Goal: Task Accomplishment & Management: Complete application form

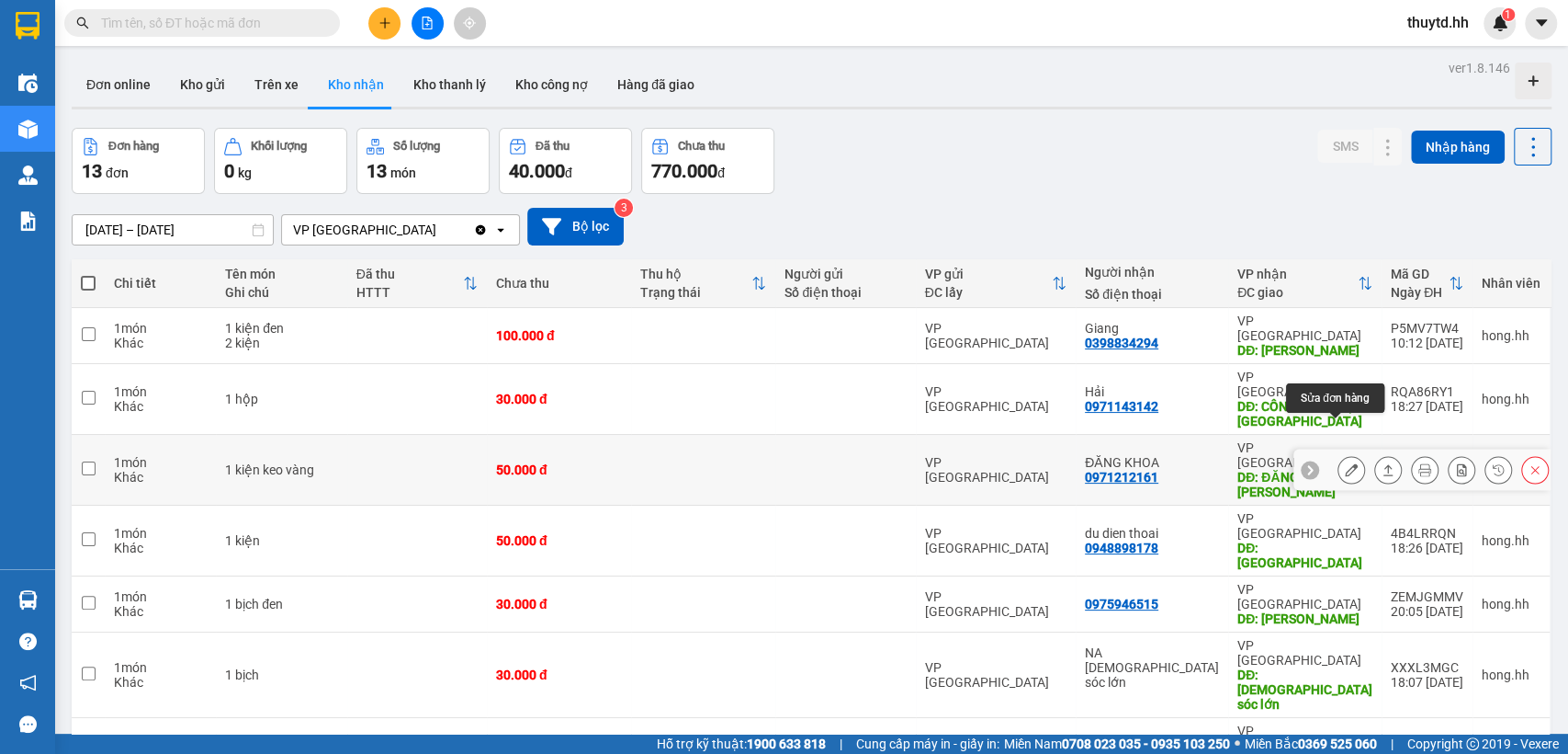
click at [1344, 463] on icon at bounding box center [1351, 470] width 13 height 13
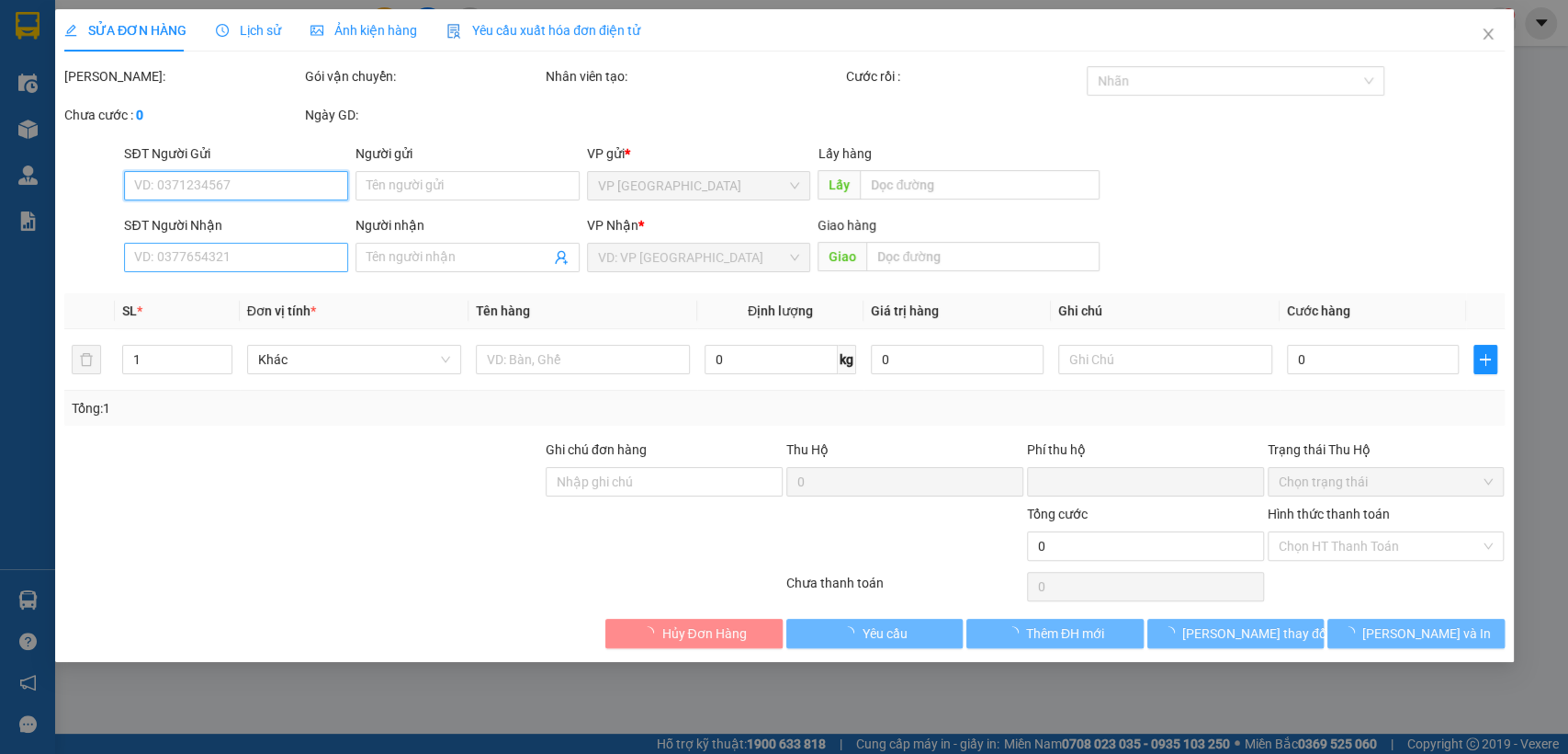
type input "0971212161"
type input "ĐĂNG KHOA"
type input "ĐĂNG KHOA LỘC NINH"
type input "0"
type input "50.000"
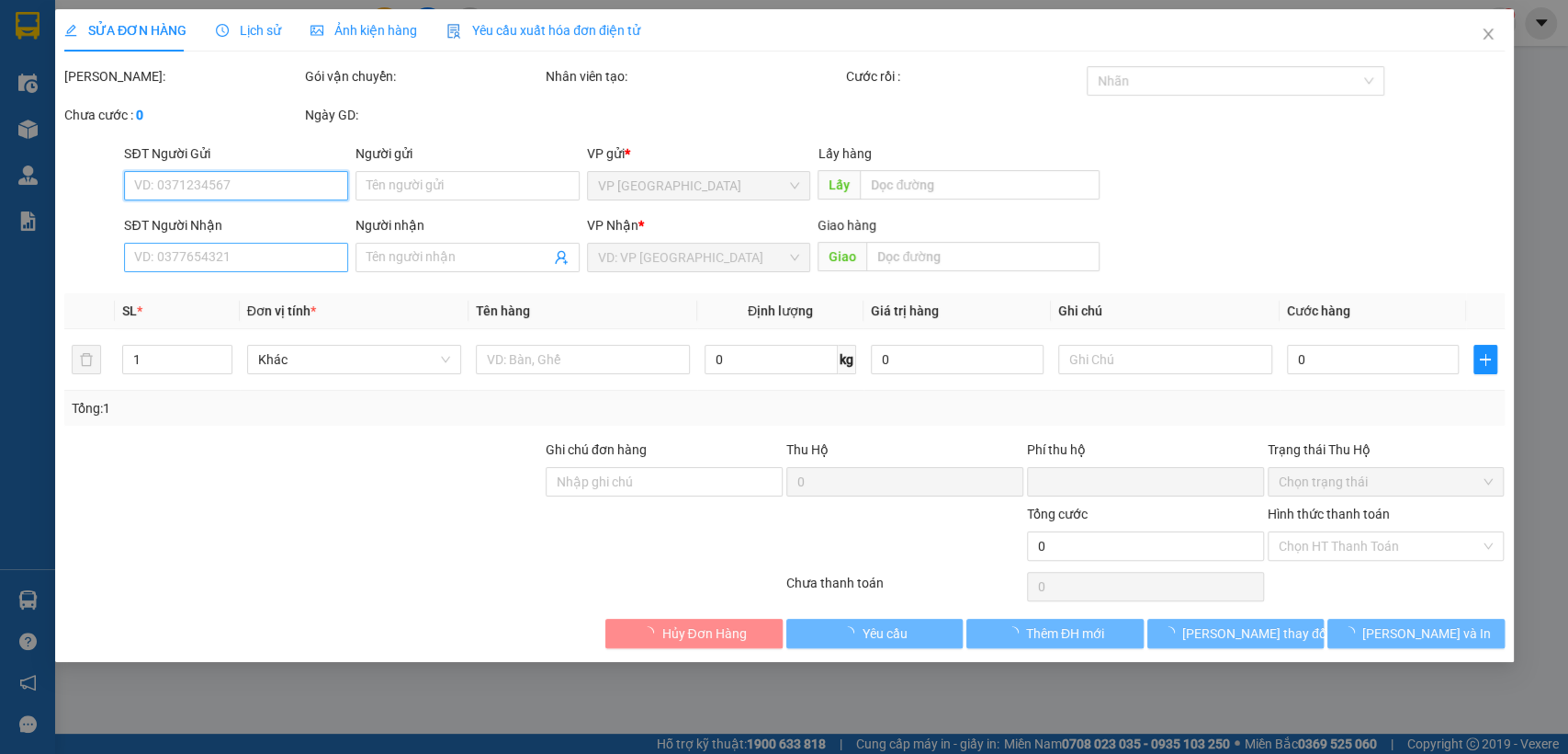
type input "50.000"
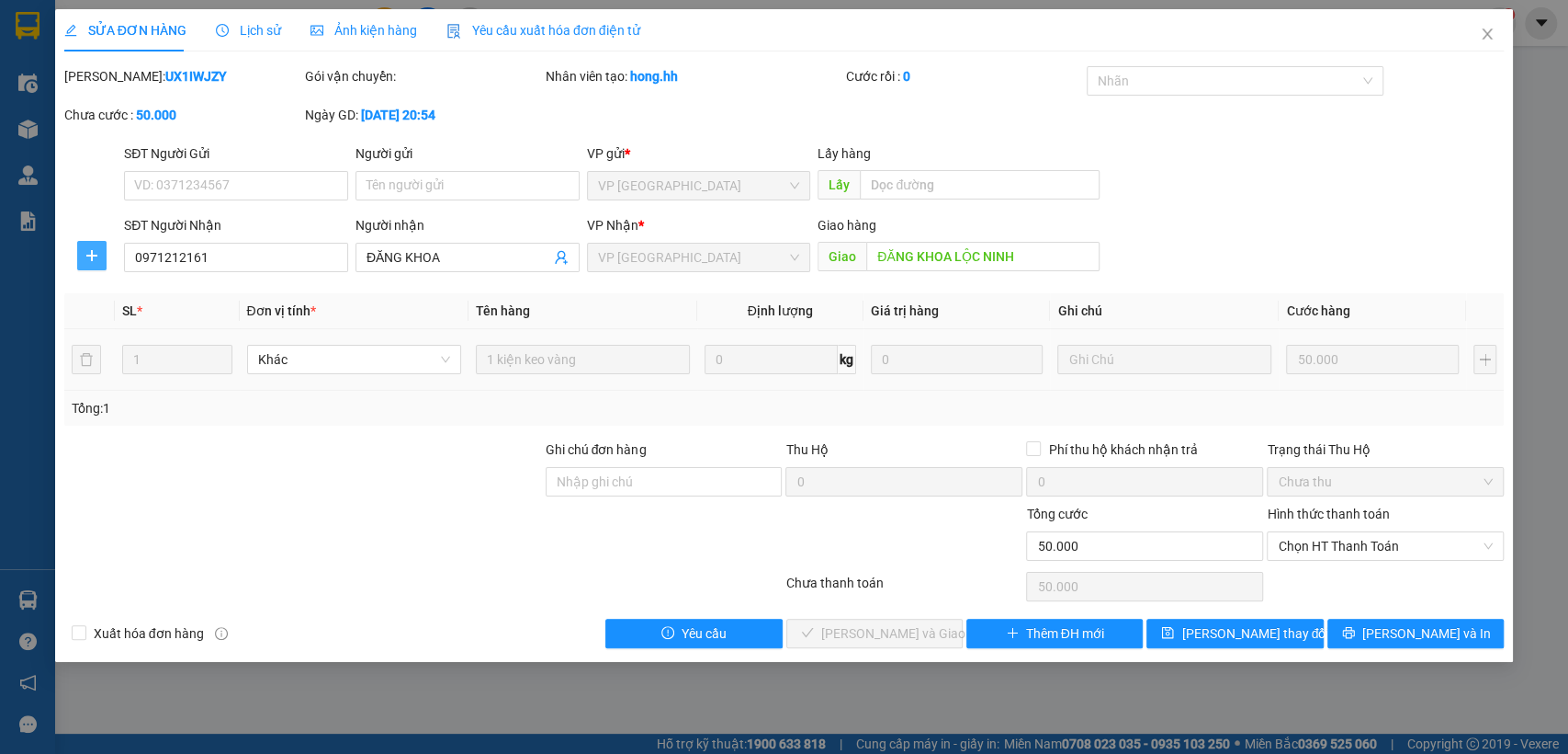
click at [98, 259] on icon "plus" at bounding box center [92, 255] width 15 height 15
click at [131, 336] on li "Chuyển hoàn" at bounding box center [126, 322] width 98 height 30
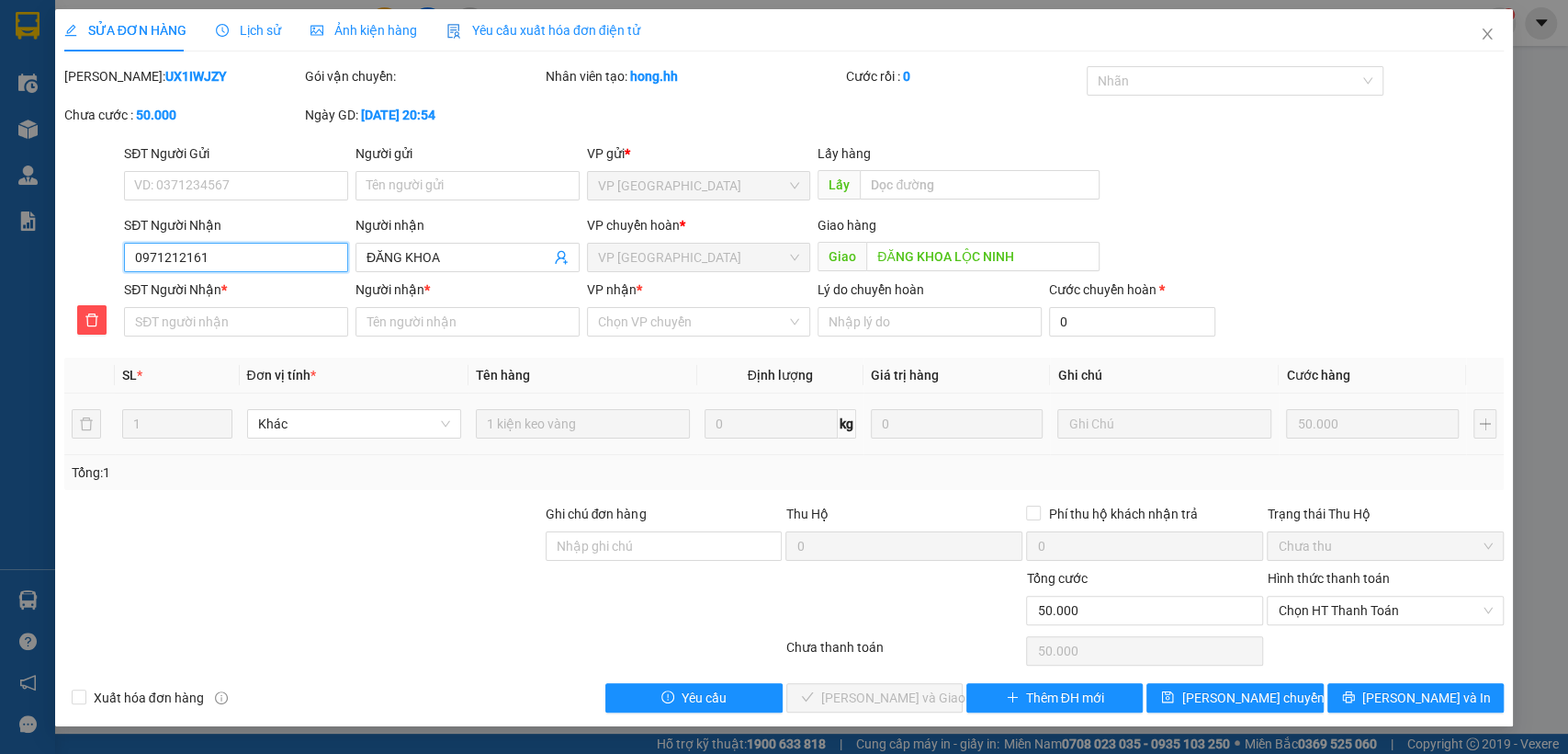
drag, startPoint x: 136, startPoint y: 249, endPoint x: 220, endPoint y: 261, distance: 84.9
click at [220, 261] on input "0971212161" at bounding box center [236, 257] width 225 height 30
paste input "0971212161"
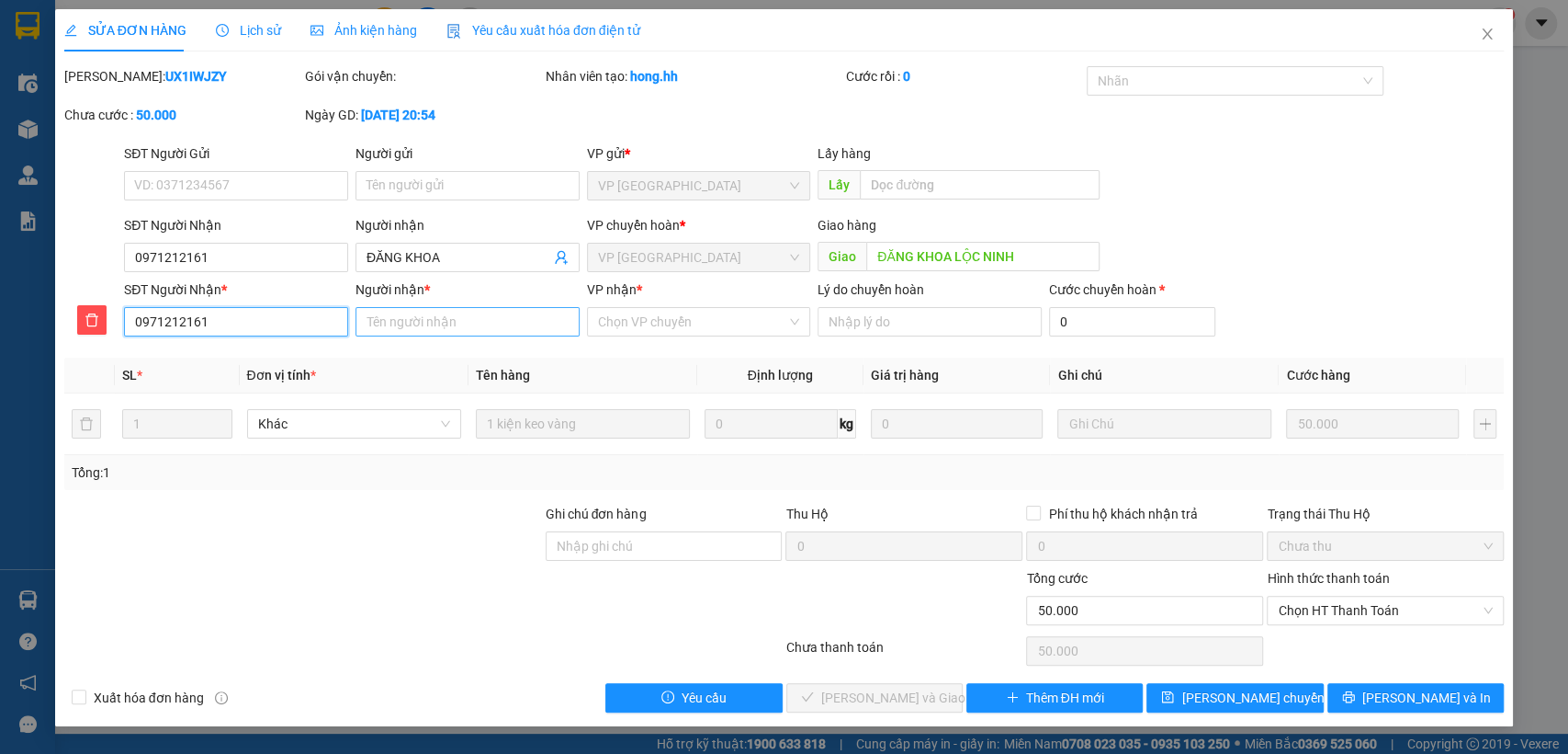
type input "0971212161"
click at [487, 323] on input "Người nhận *" at bounding box center [468, 322] width 225 height 30
type input "dang khoa"
click at [743, 309] on input "VP nhận *" at bounding box center [692, 322] width 189 height 28
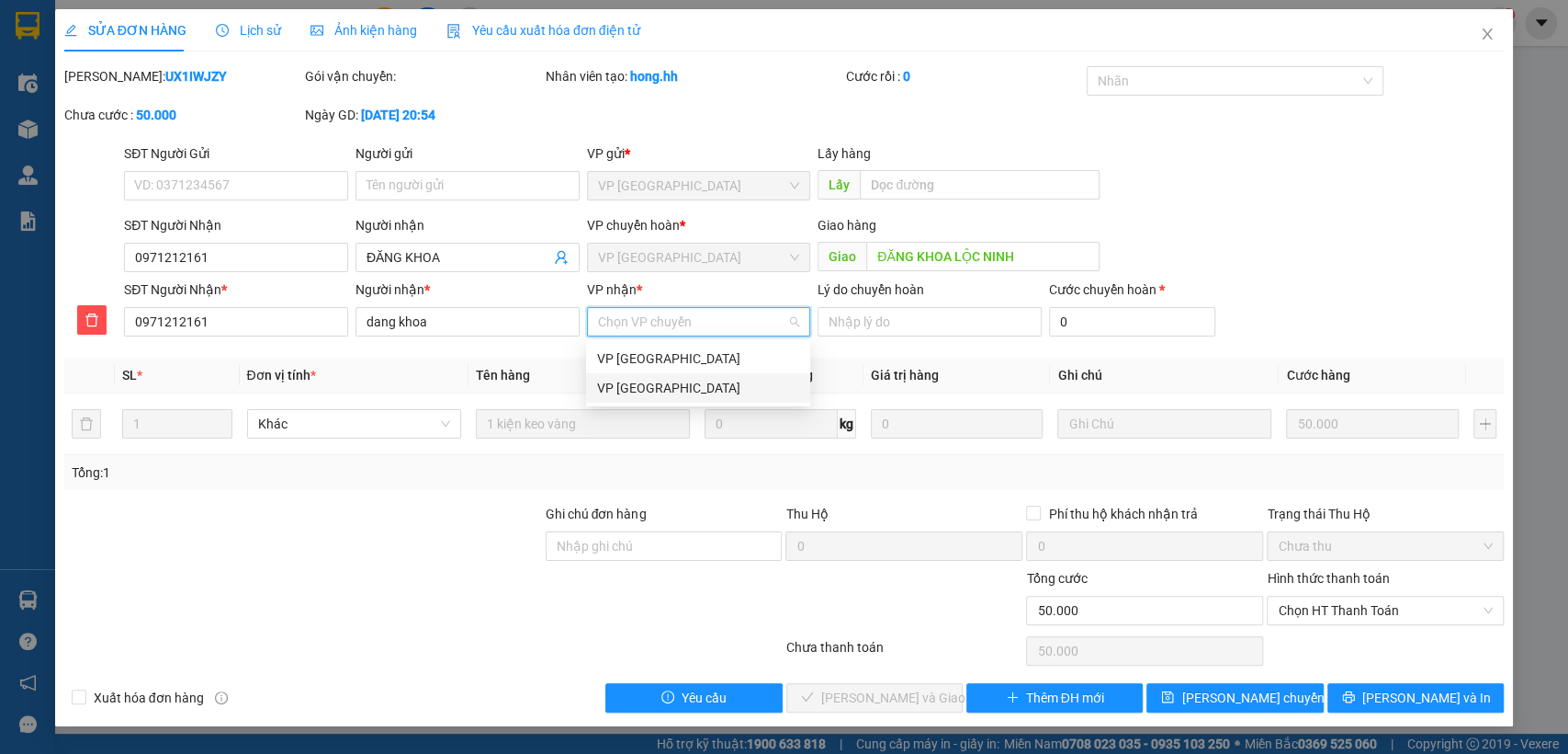
click at [634, 397] on div "VP [GEOGRAPHIC_DATA]" at bounding box center [698, 388] width 202 height 21
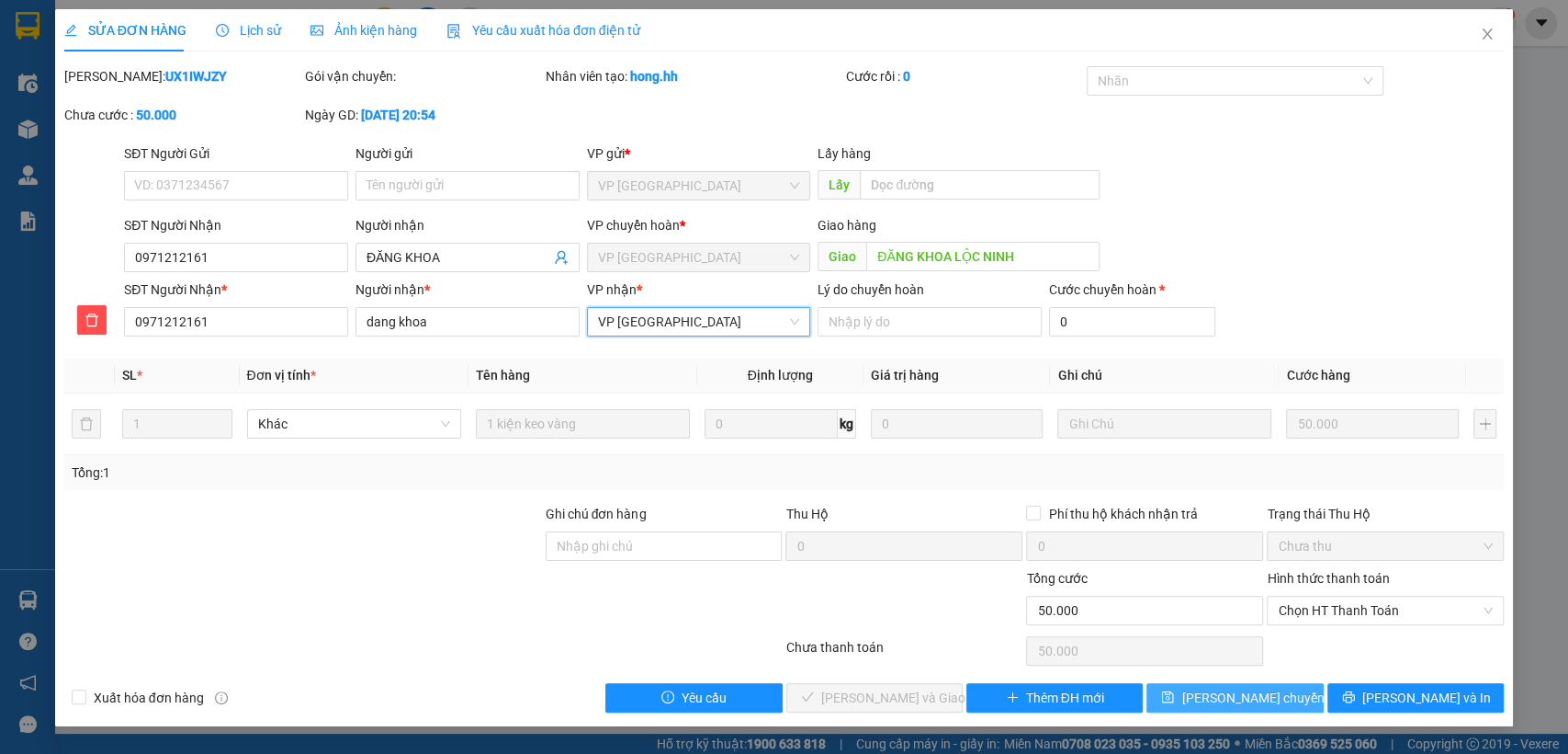
click at [1299, 700] on button "[PERSON_NAME] chuyển hoàn" at bounding box center [1234, 698] width 176 height 30
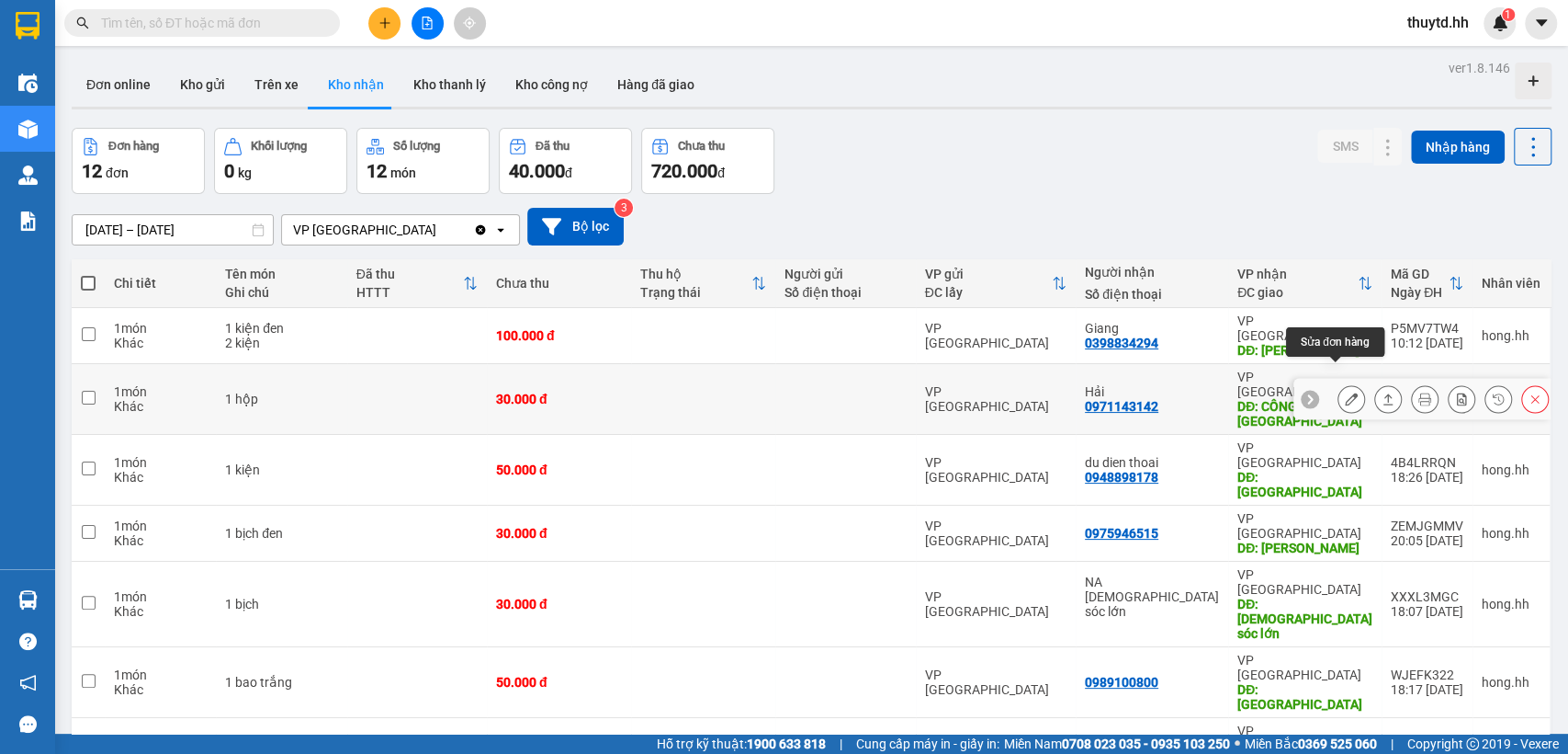
click at [1339, 383] on button at bounding box center [1352, 399] width 26 height 33
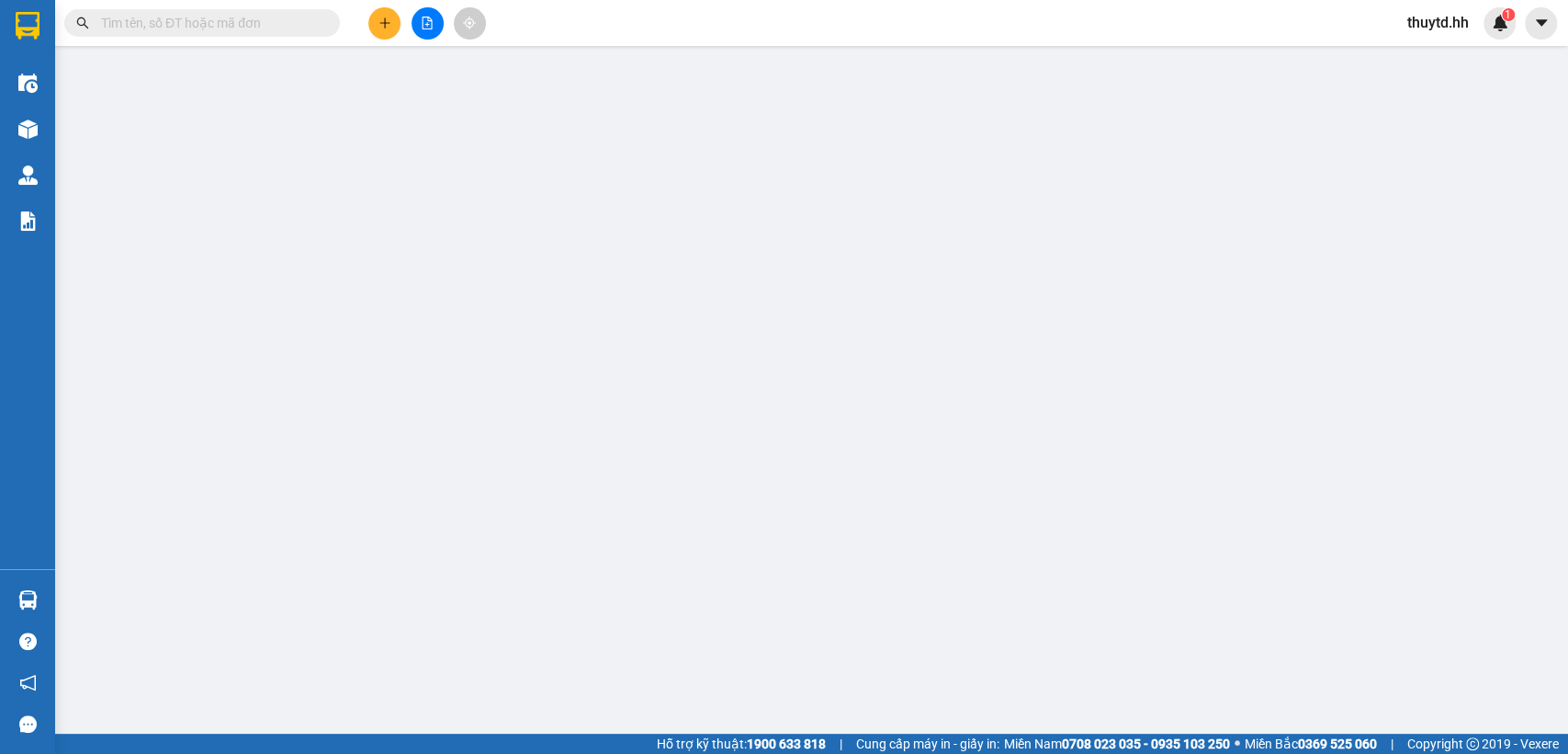
type input "0971143142"
type input "Hải"
type input "CÔNG AN HUYỆN [GEOGRAPHIC_DATA]"
type input "0"
type input "30.000"
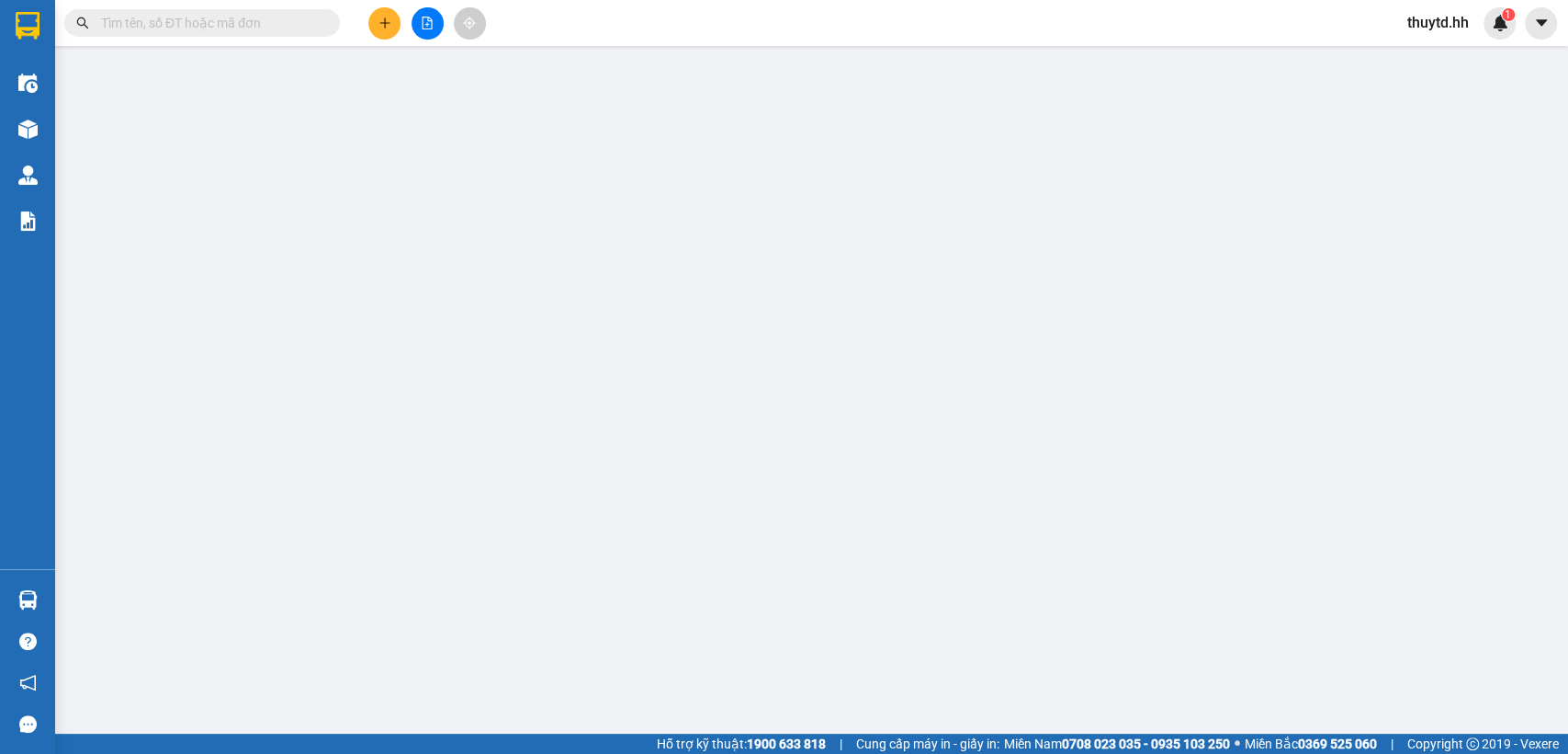
type input "30.000"
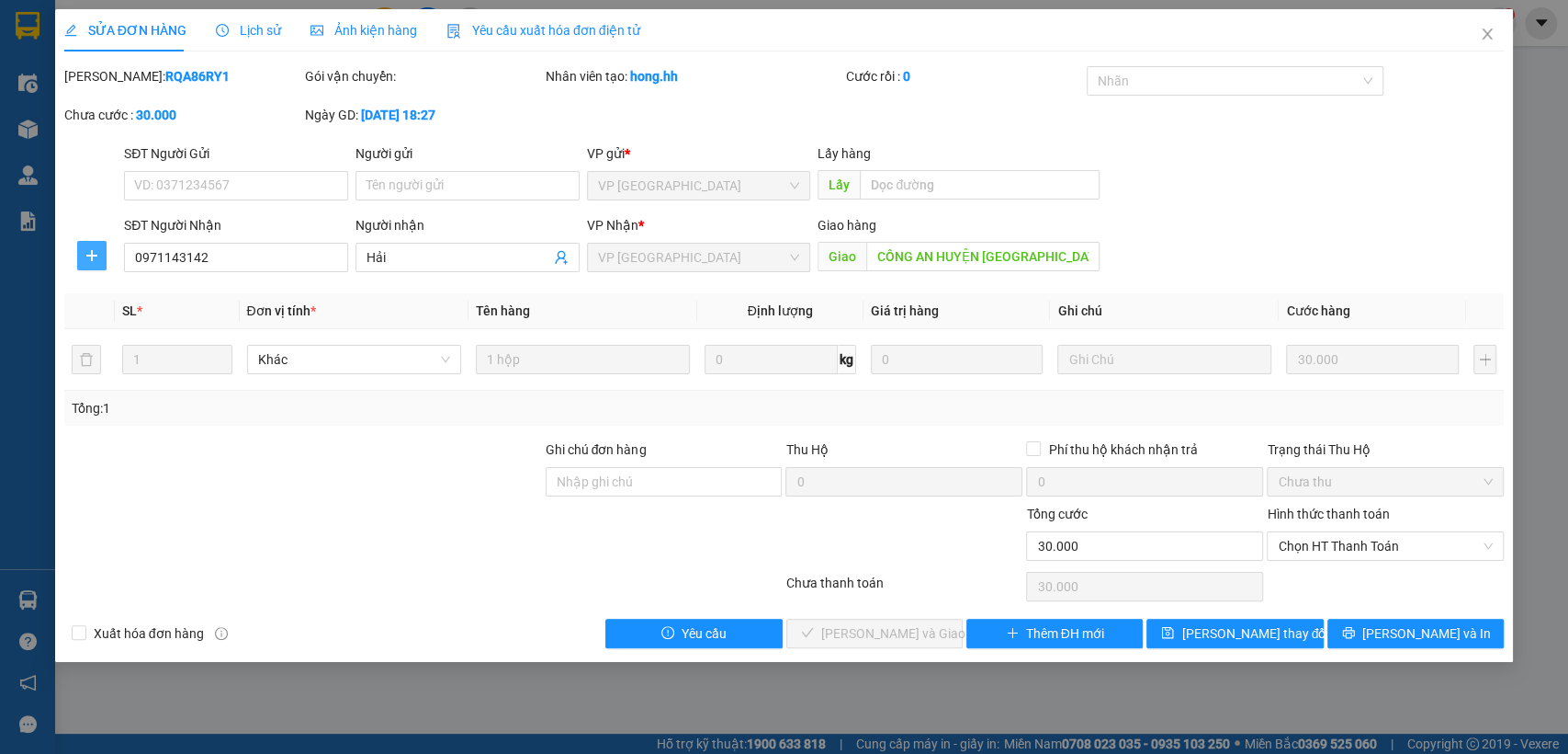
click at [94, 255] on icon "plus" at bounding box center [92, 254] width 11 height 1
click at [137, 327] on span "Chuyển hoàn" at bounding box center [126, 322] width 75 height 21
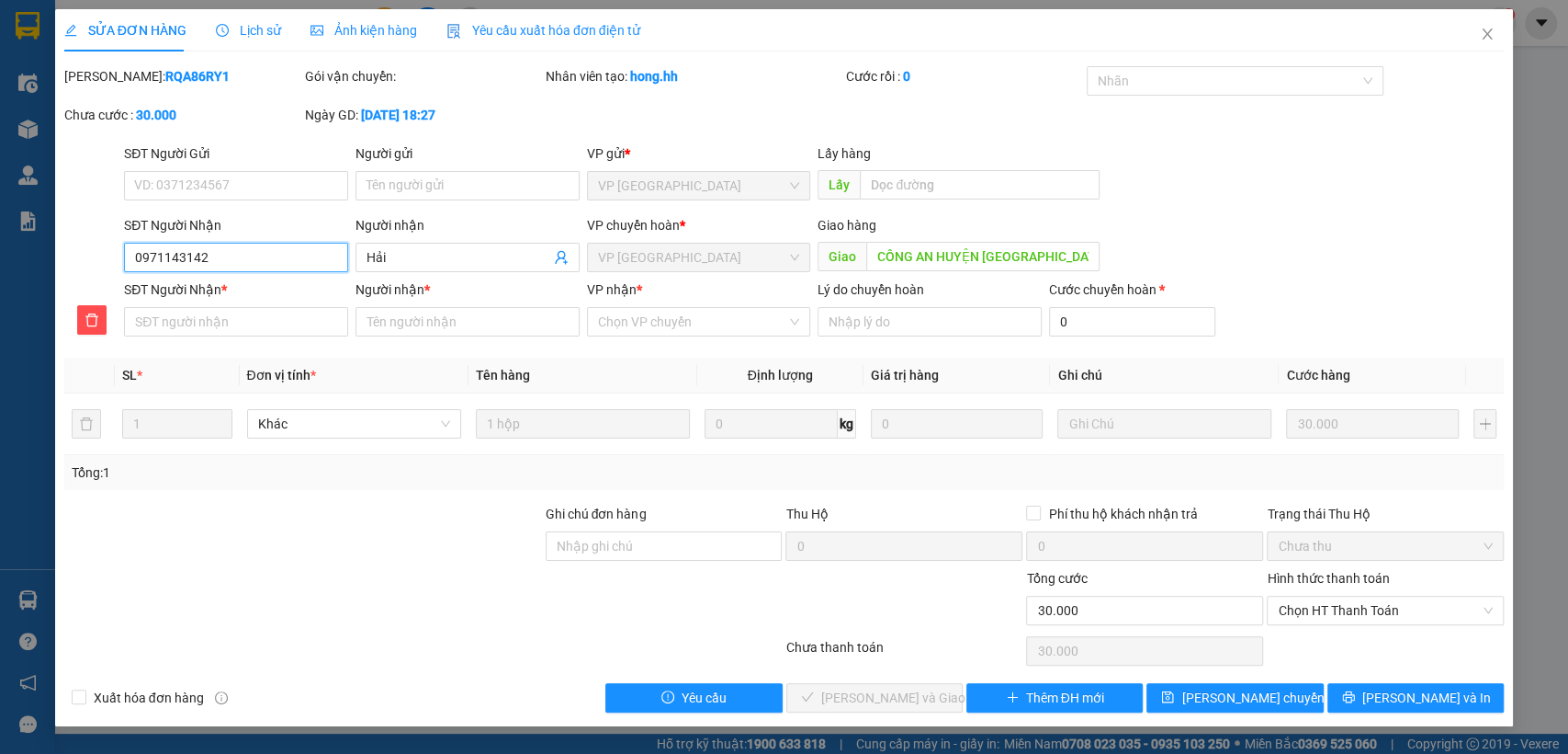
drag, startPoint x: 132, startPoint y: 257, endPoint x: 243, endPoint y: 274, distance: 112.3
click at [243, 274] on div "SĐT Người Nhận 0971143142 0971143142" at bounding box center [236, 247] width 225 height 64
paste input "0971143142"
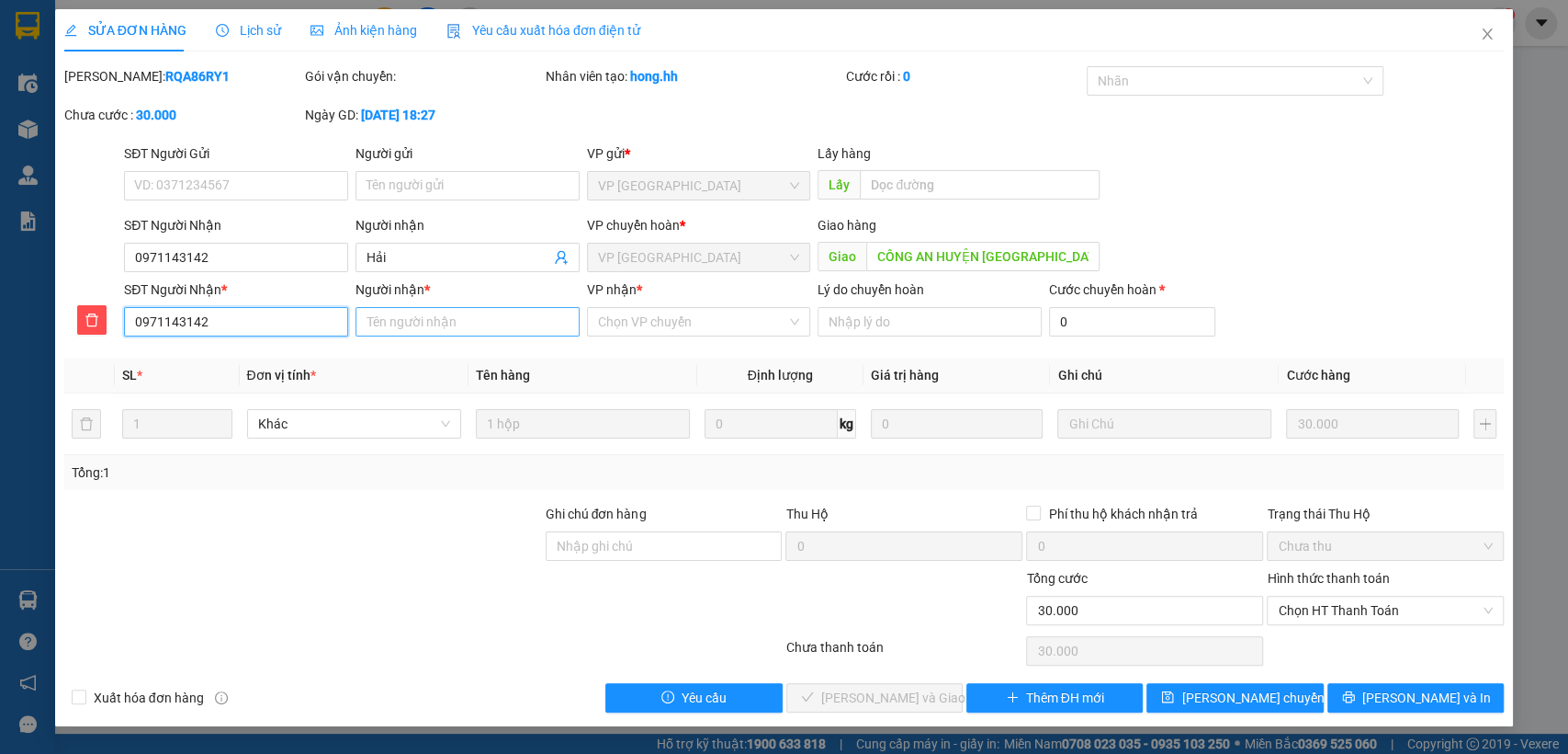
type input "0971143142"
click at [469, 324] on input "Người nhận *" at bounding box center [468, 322] width 225 height 30
type input "hai"
click at [690, 314] on input "VP nhận *" at bounding box center [692, 322] width 189 height 28
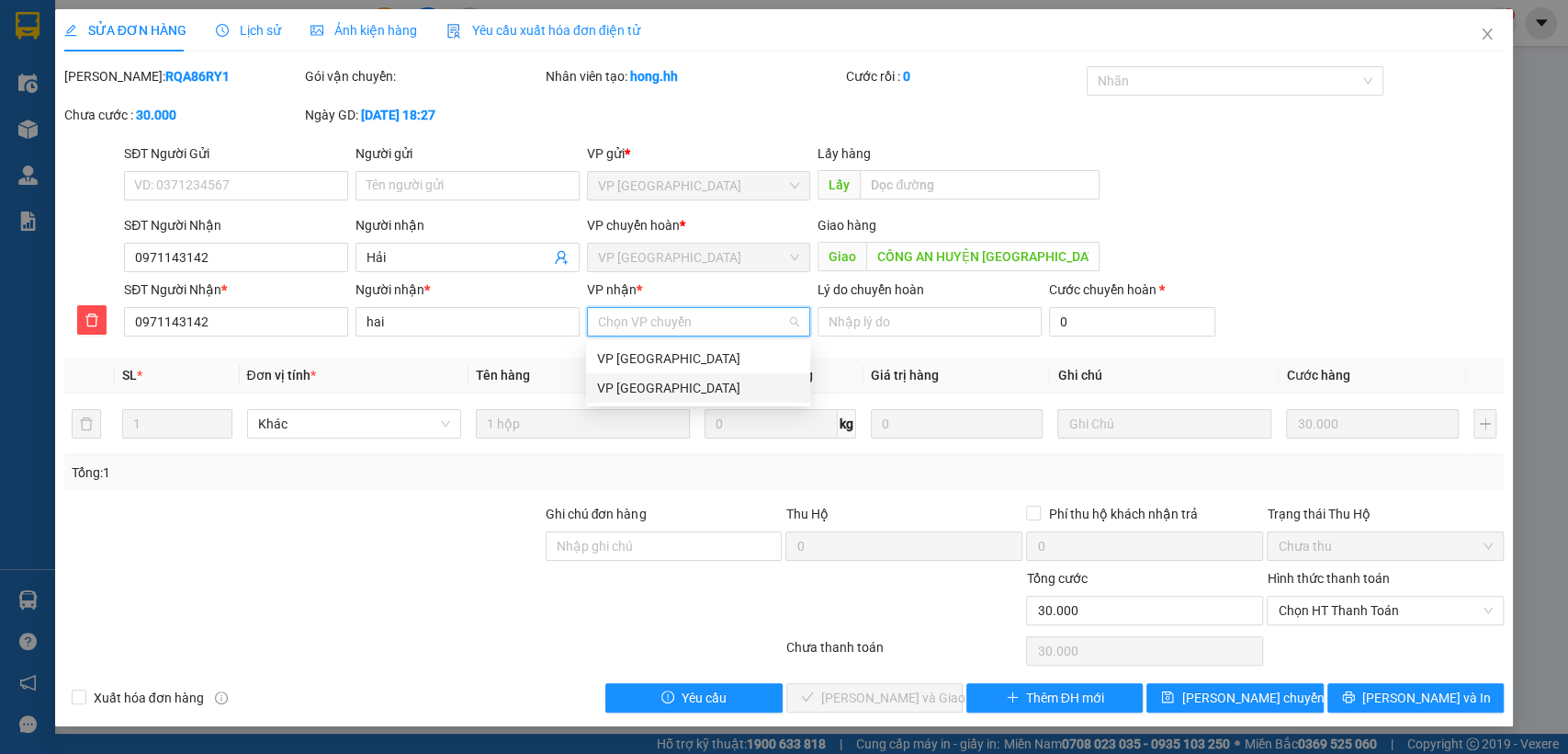
click at [679, 389] on div "VP [GEOGRAPHIC_DATA]" at bounding box center [698, 388] width 202 height 21
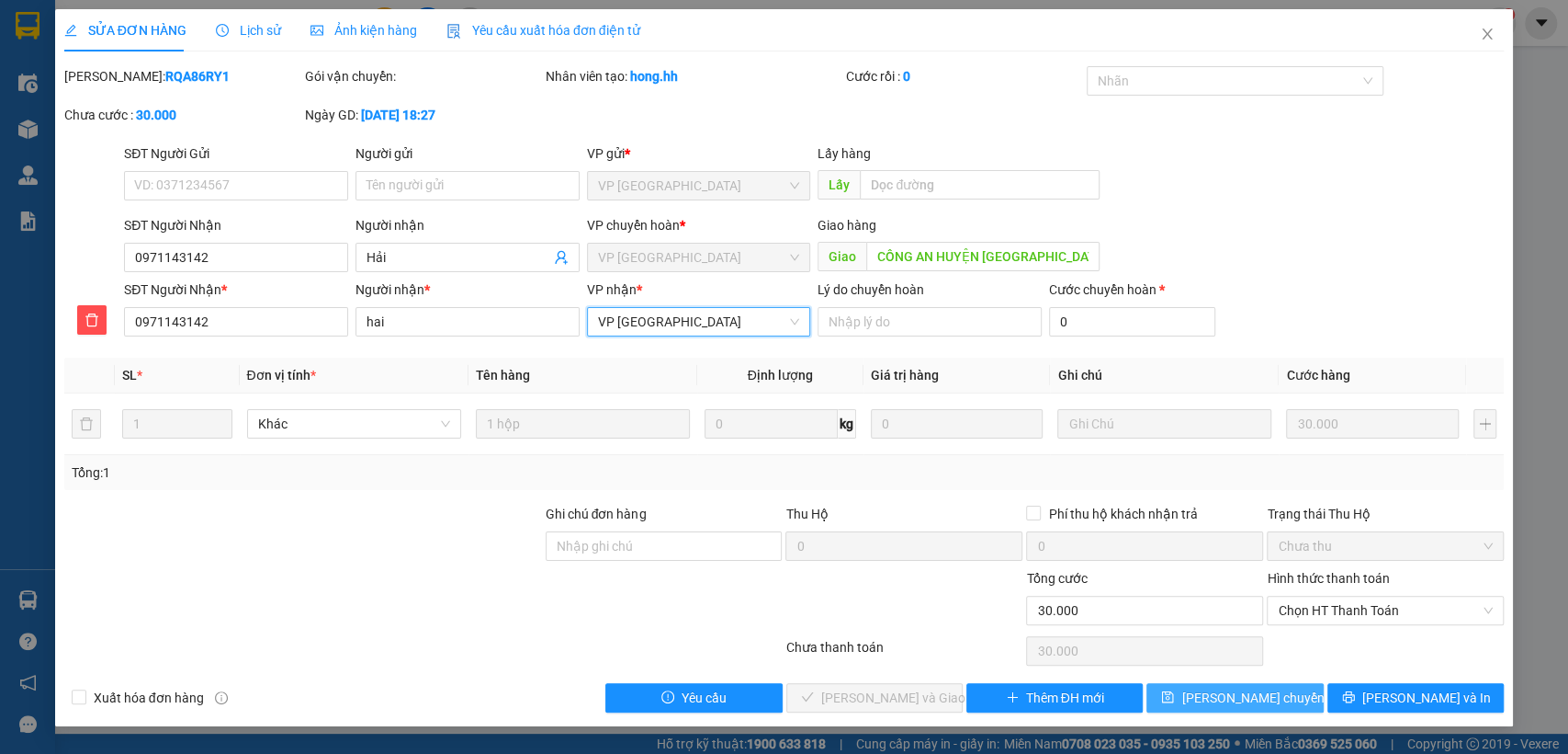
click at [1250, 702] on span "[PERSON_NAME] chuyển hoàn" at bounding box center [1268, 698] width 174 height 21
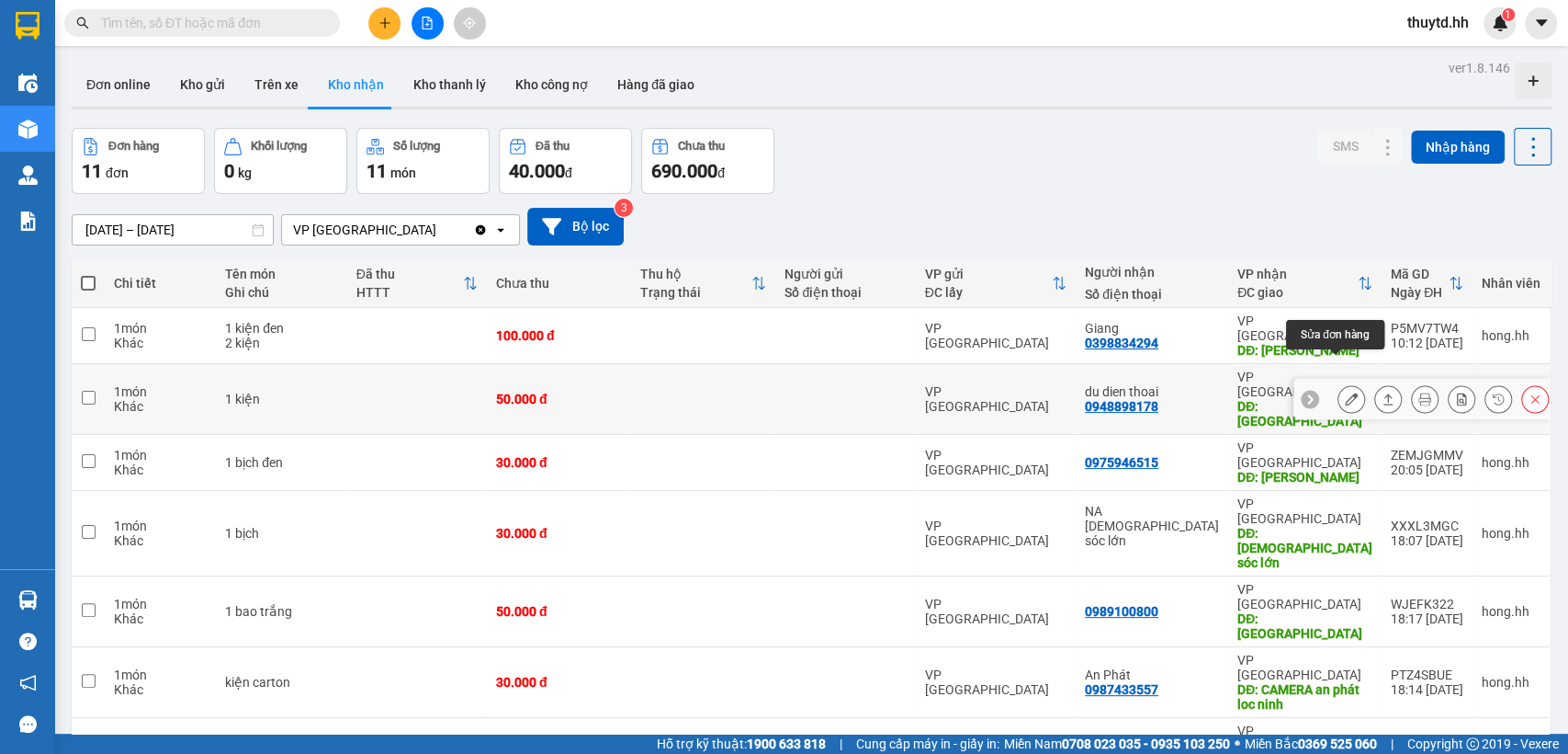
click at [1344, 392] on icon at bounding box center [1351, 399] width 13 height 13
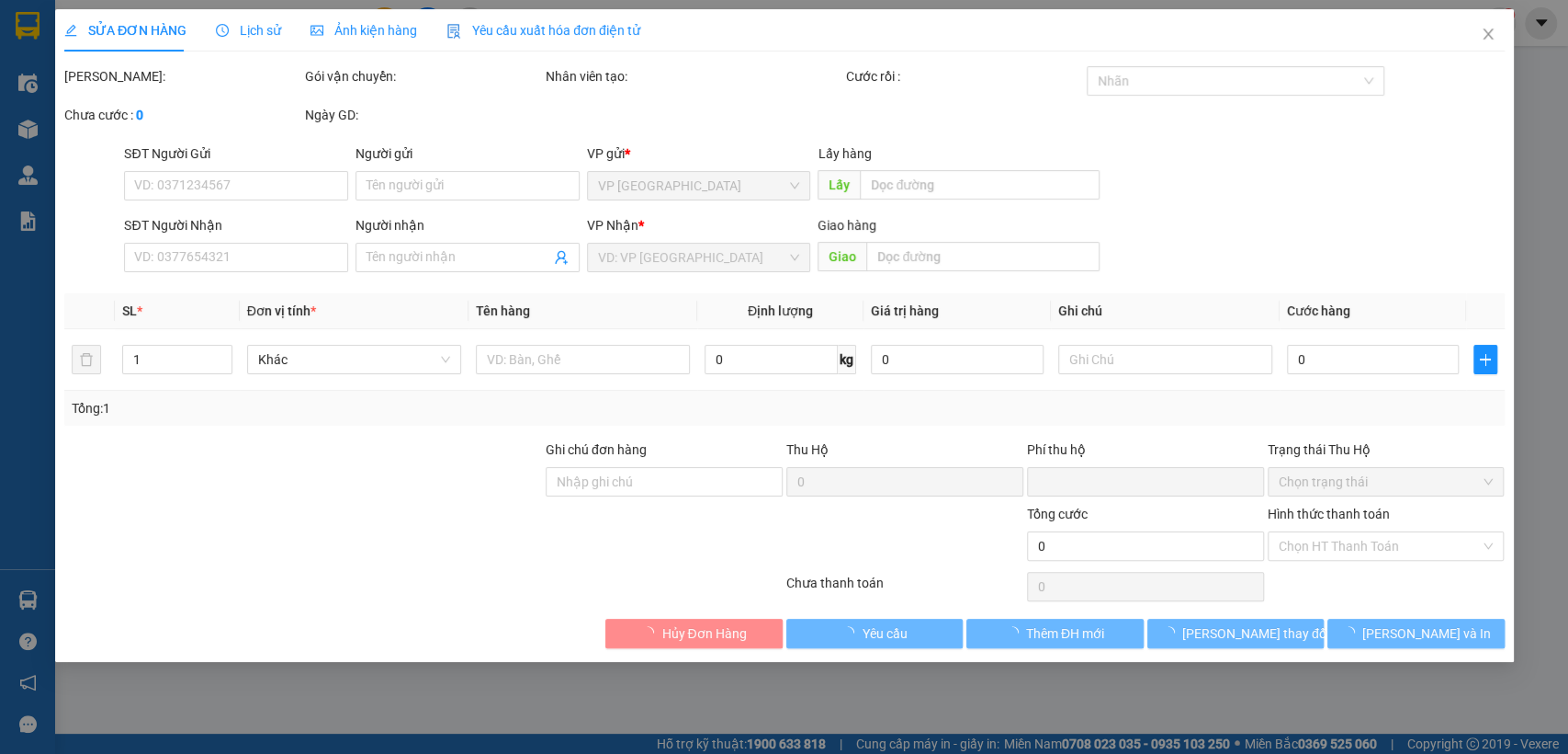
type input "0948898178"
type input "du dien thoai"
type input "[GEOGRAPHIC_DATA]"
type input "0"
type input "50.000"
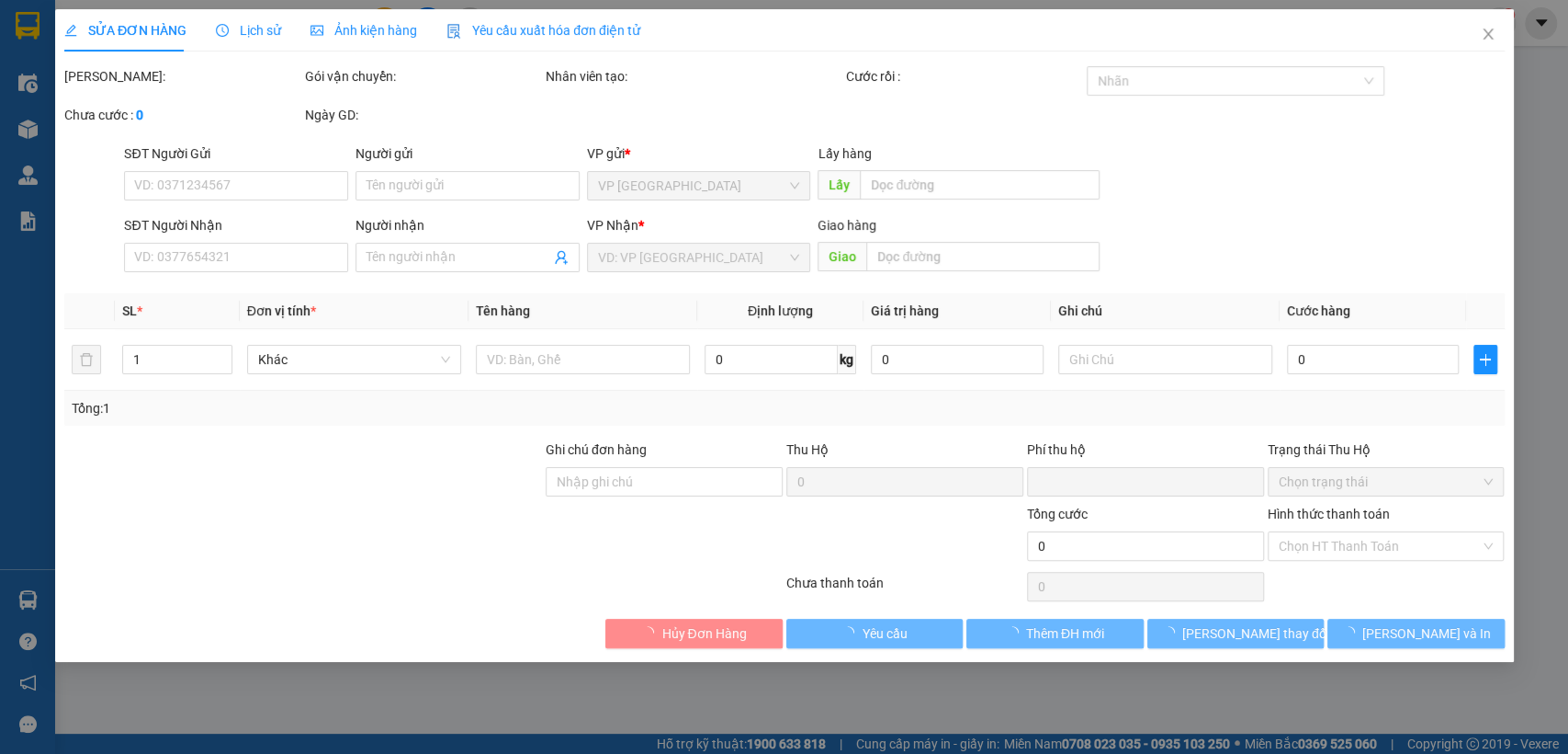
type input "50.000"
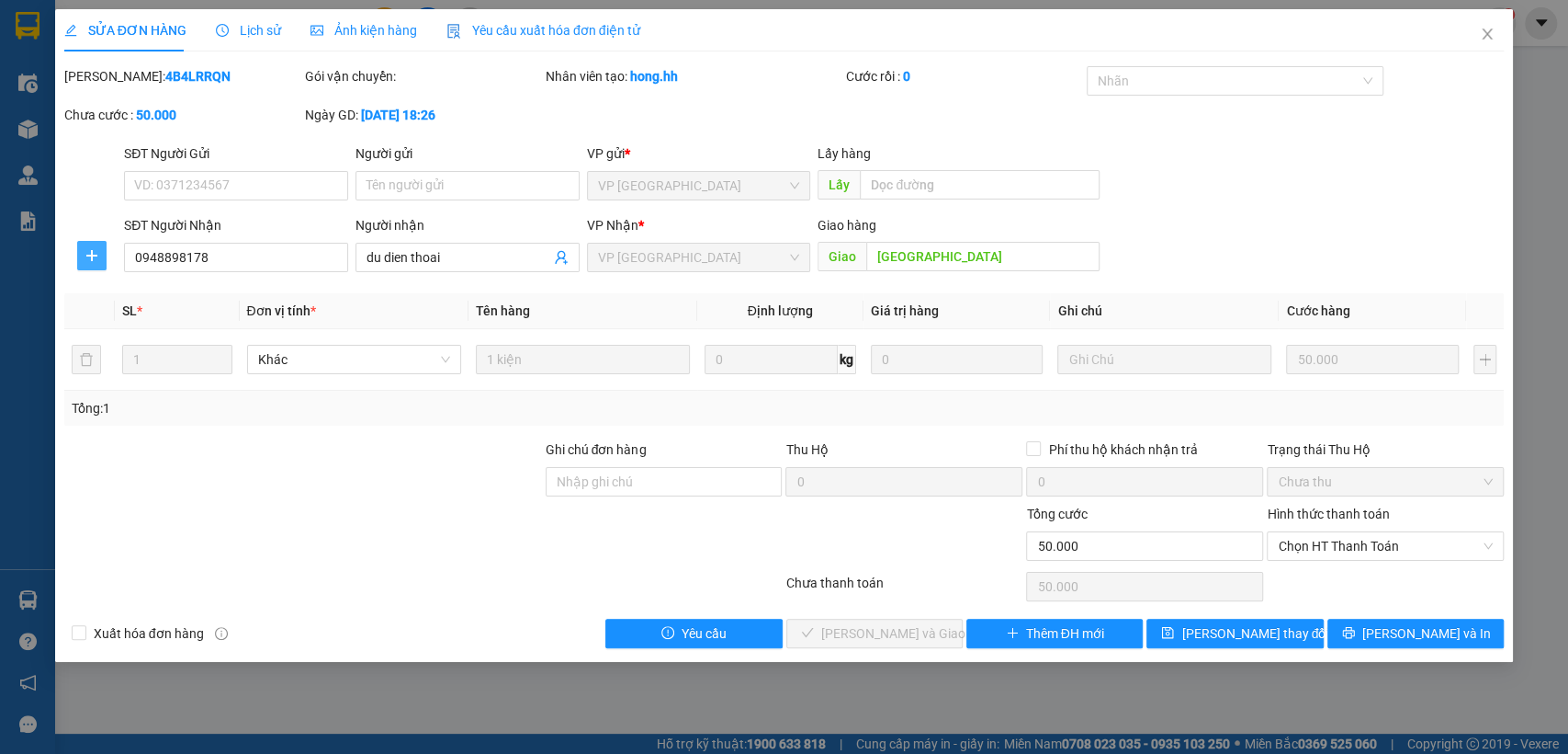
click at [86, 252] on icon "plus" at bounding box center [92, 255] width 15 height 15
click at [145, 323] on span "Chuyển hoàn" at bounding box center [126, 322] width 75 height 21
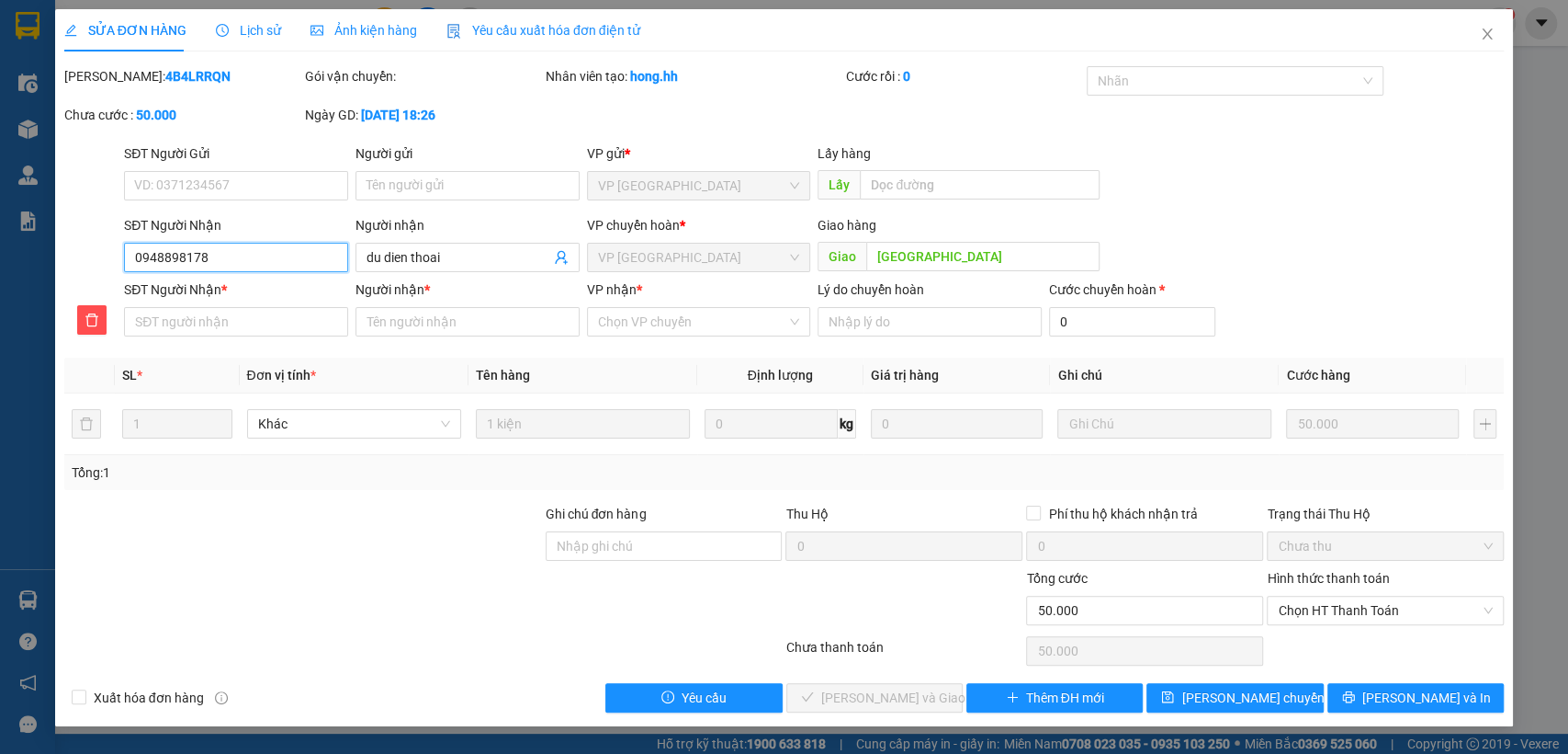
drag, startPoint x: 130, startPoint y: 254, endPoint x: 218, endPoint y: 254, distance: 88.0
click at [218, 254] on input "0948898178" at bounding box center [236, 257] width 225 height 30
paste input "0948898178"
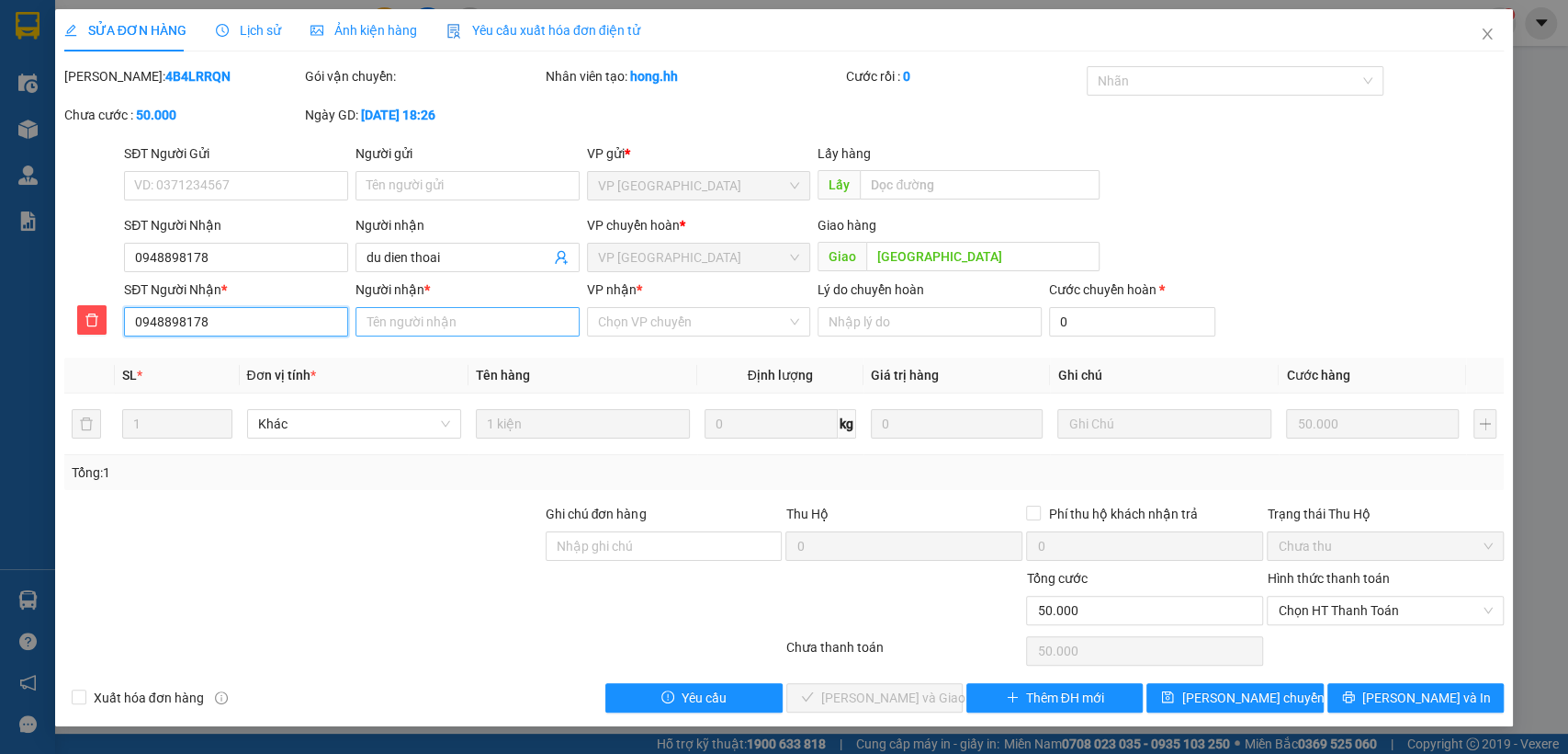
type input "0948898178"
drag, startPoint x: 446, startPoint y: 322, endPoint x: 473, endPoint y: 325, distance: 27.2
click at [446, 322] on input "Người nhận *" at bounding box center [468, 322] width 225 height 30
type input "du"
click at [688, 312] on input "VP nhận *" at bounding box center [692, 322] width 189 height 28
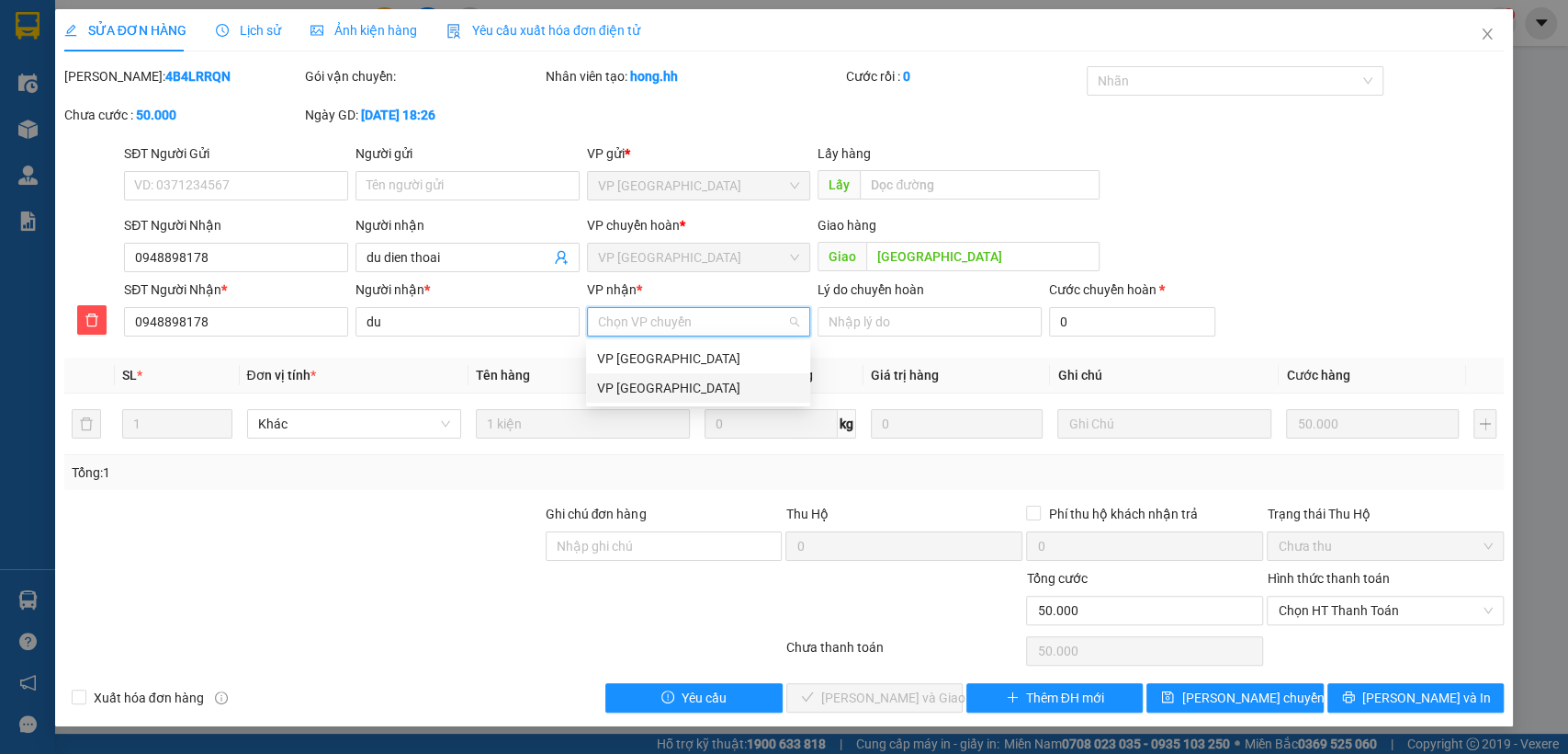
click at [657, 386] on div "VP [GEOGRAPHIC_DATA]" at bounding box center [698, 388] width 202 height 21
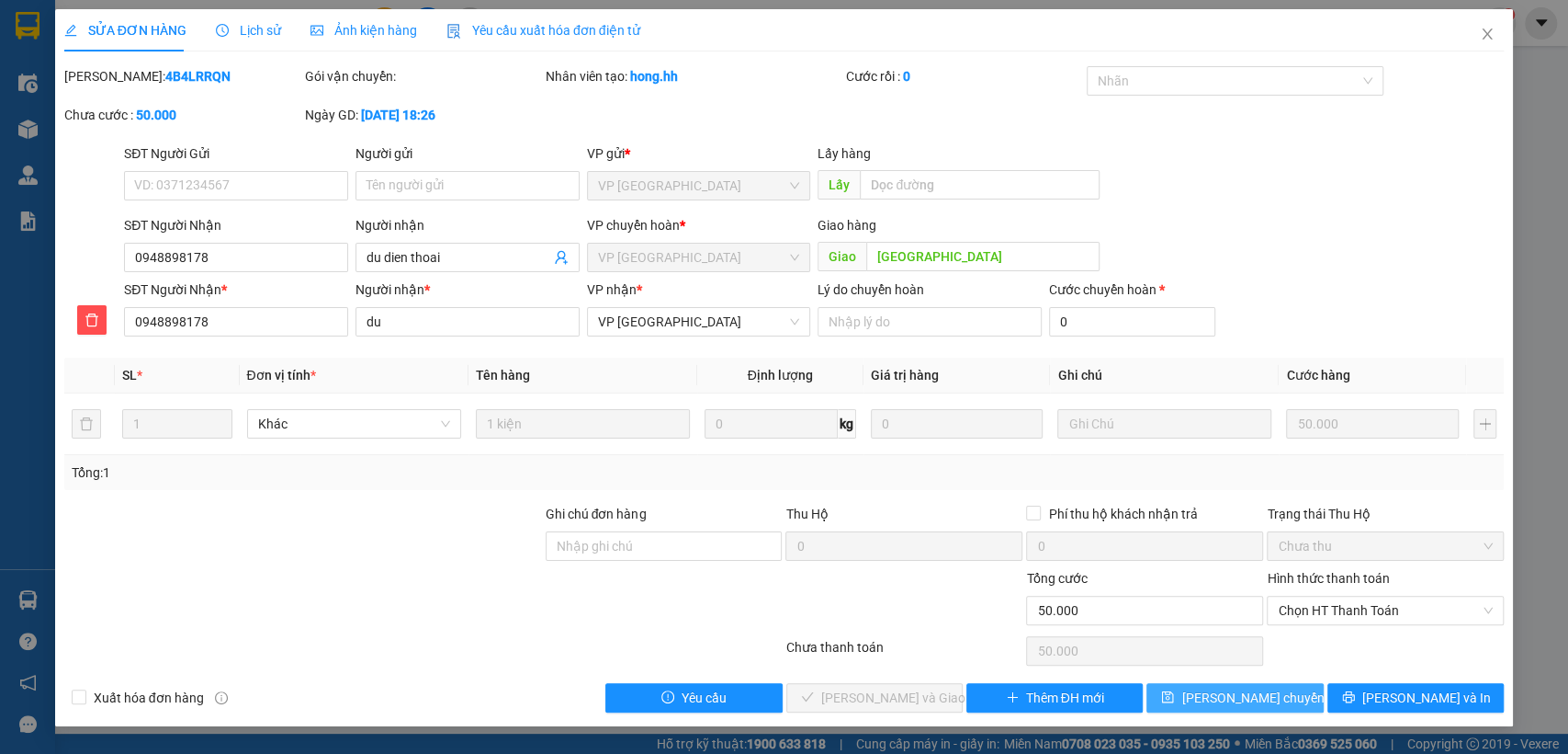
click at [1230, 692] on span "[PERSON_NAME] chuyển hoàn" at bounding box center [1268, 698] width 174 height 21
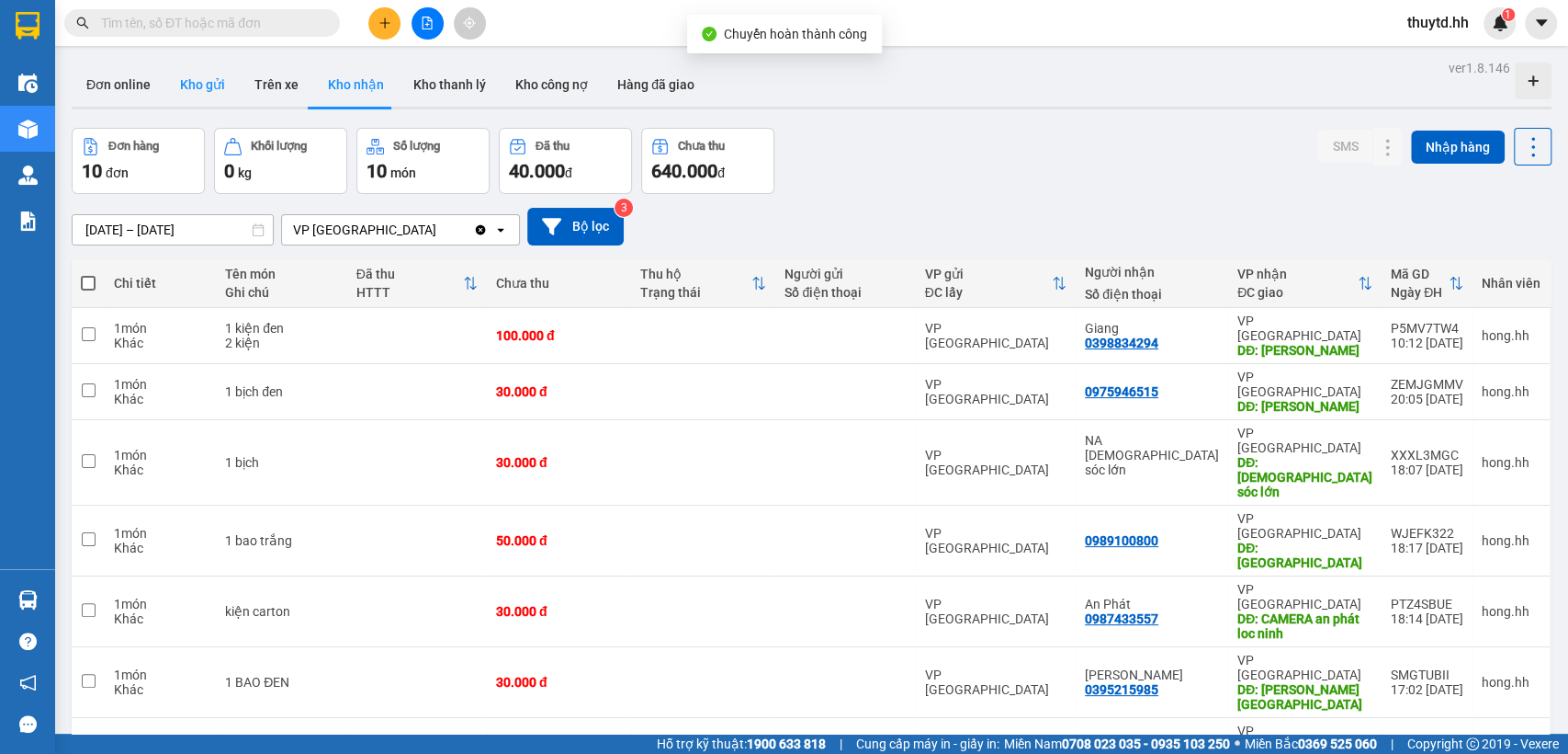
click at [193, 75] on button "Kho gửi" at bounding box center [202, 84] width 75 height 44
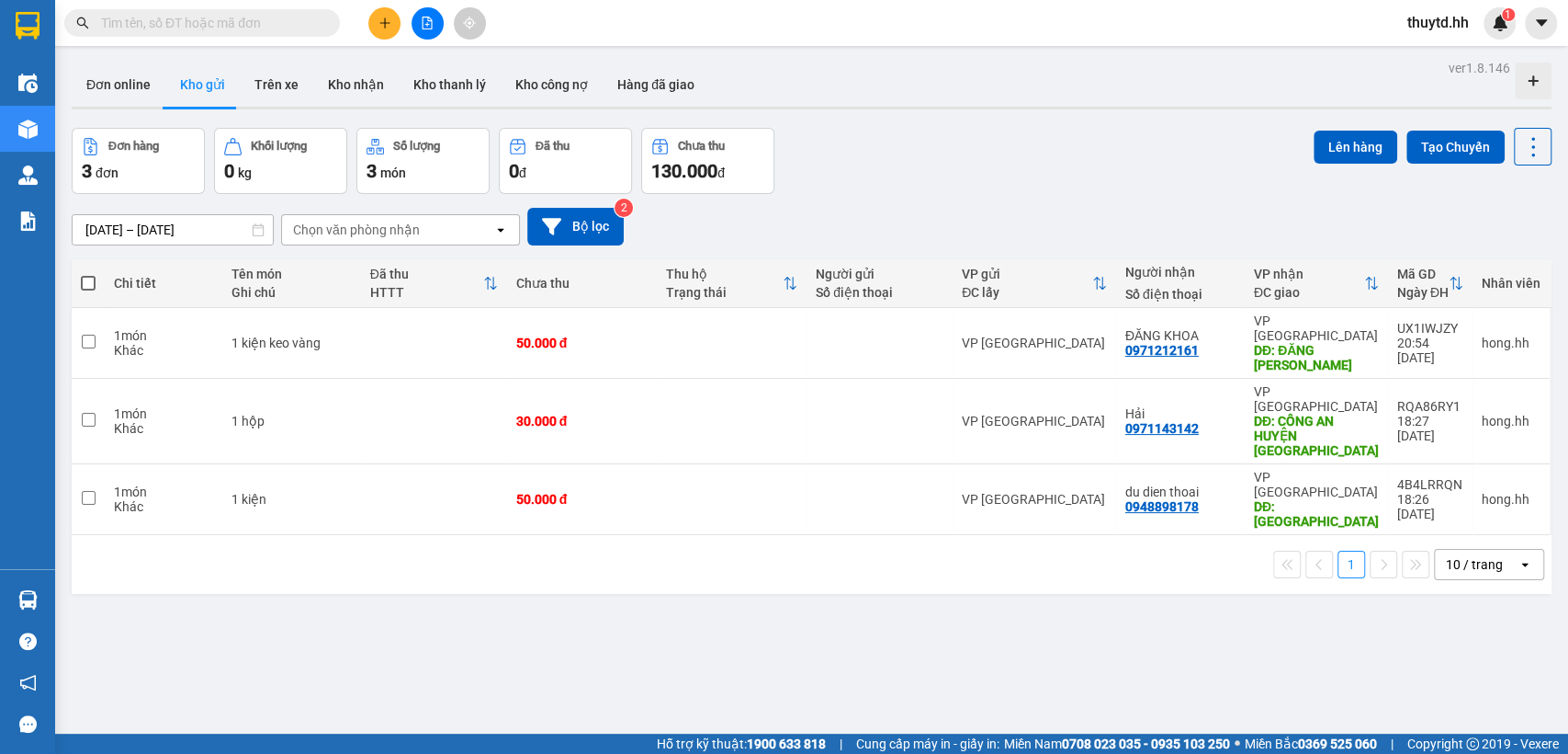
click at [82, 281] on span at bounding box center [89, 283] width 15 height 15
click at [89, 274] on input "checkbox" at bounding box center [89, 274] width 0 height 0
checkbox input "true"
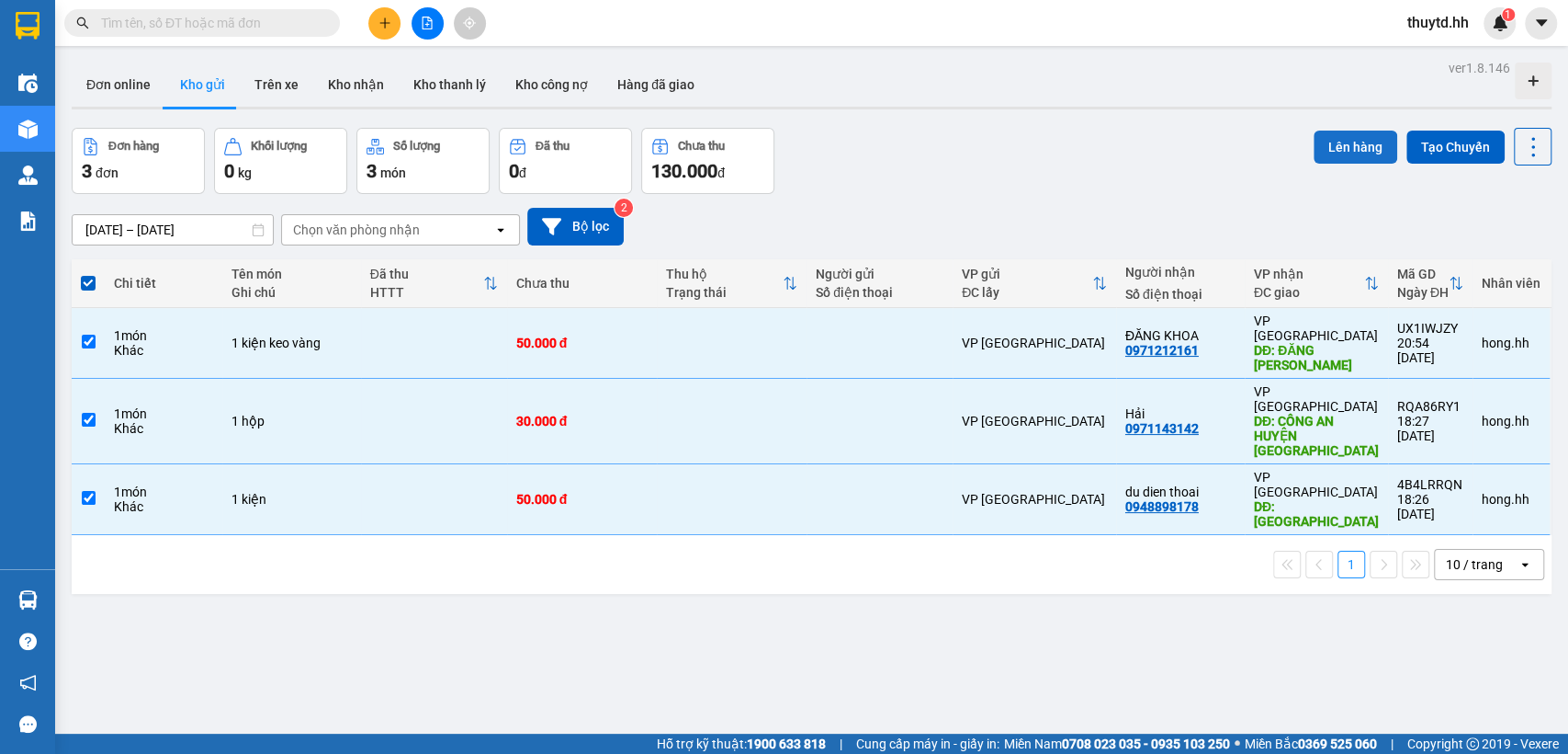
click at [1344, 149] on button "Lên hàng" at bounding box center [1356, 146] width 84 height 33
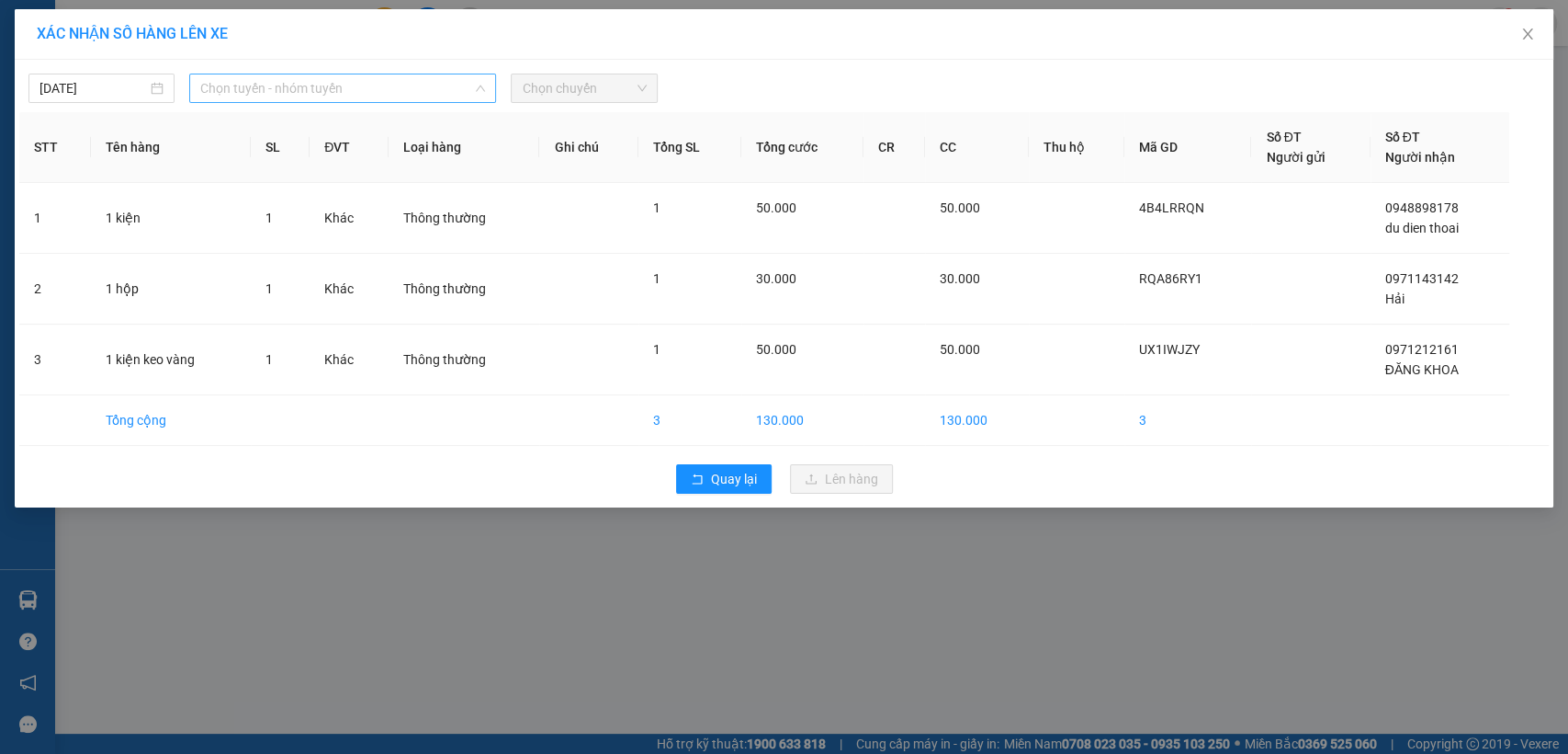
click at [433, 89] on span "Chọn tuyến - nhóm tuyến" at bounding box center [343, 89] width 285 height 28
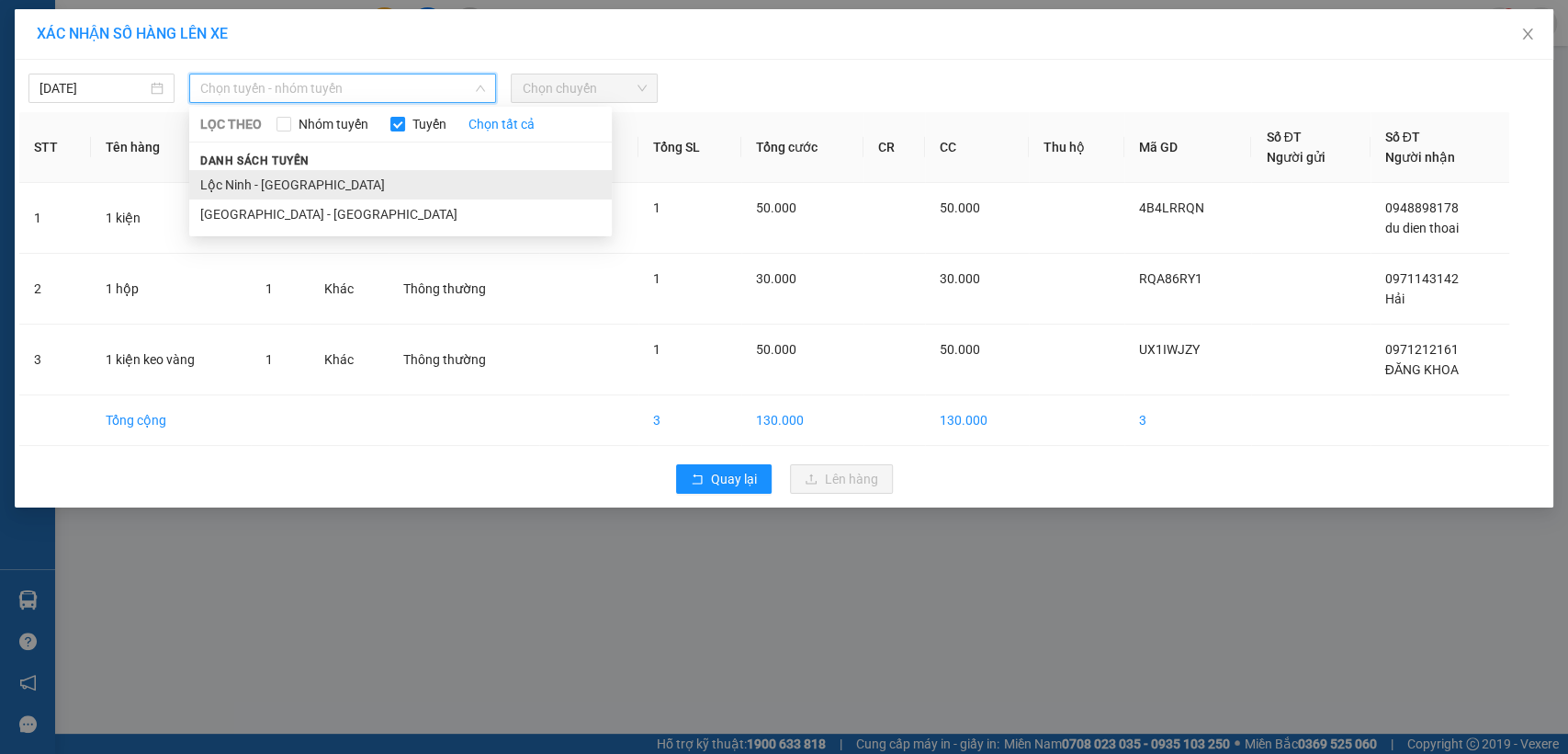
click at [269, 180] on li "Lộc Ninh - [GEOGRAPHIC_DATA]" at bounding box center [401, 185] width 423 height 30
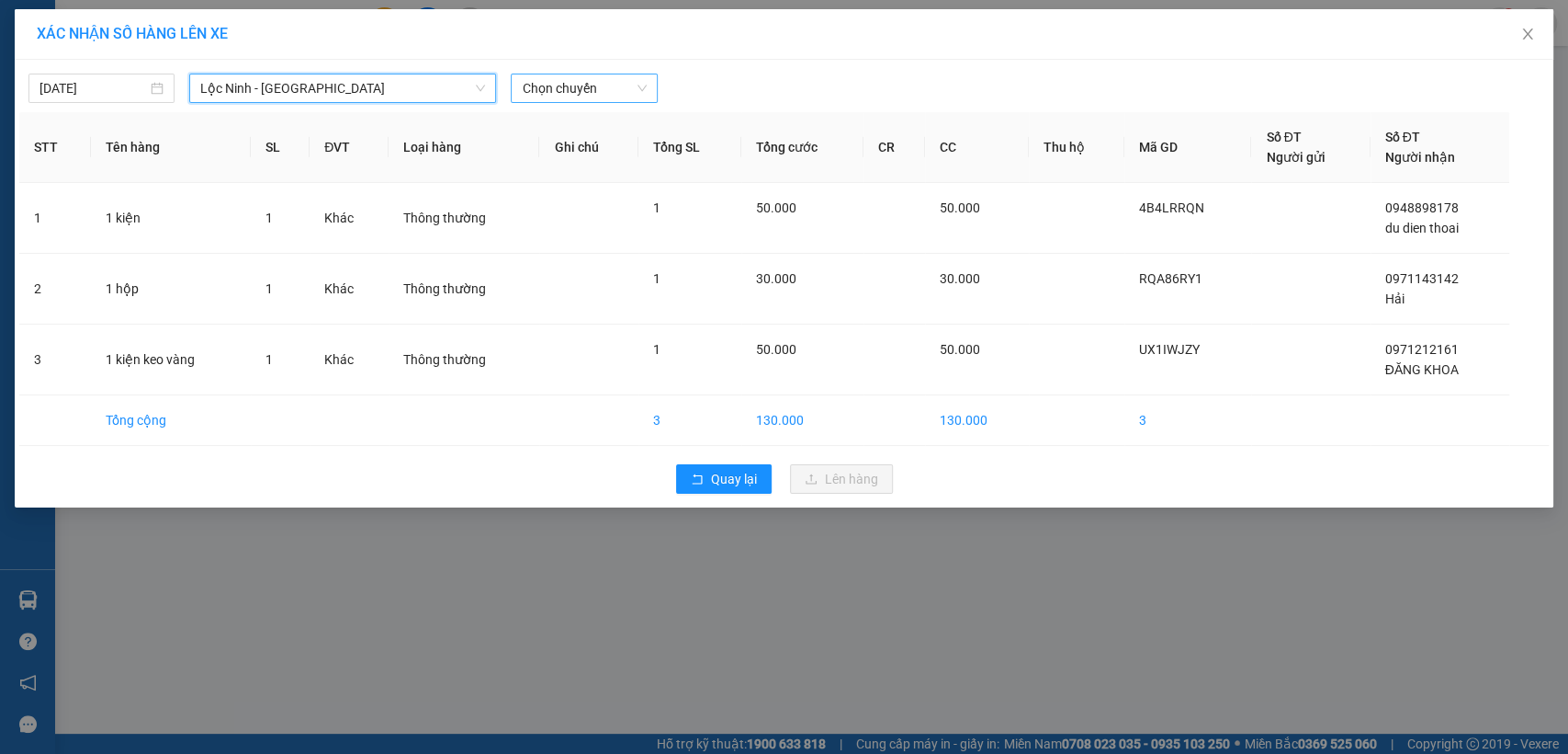
click at [602, 88] on span "Chọn chuyến" at bounding box center [583, 89] width 124 height 28
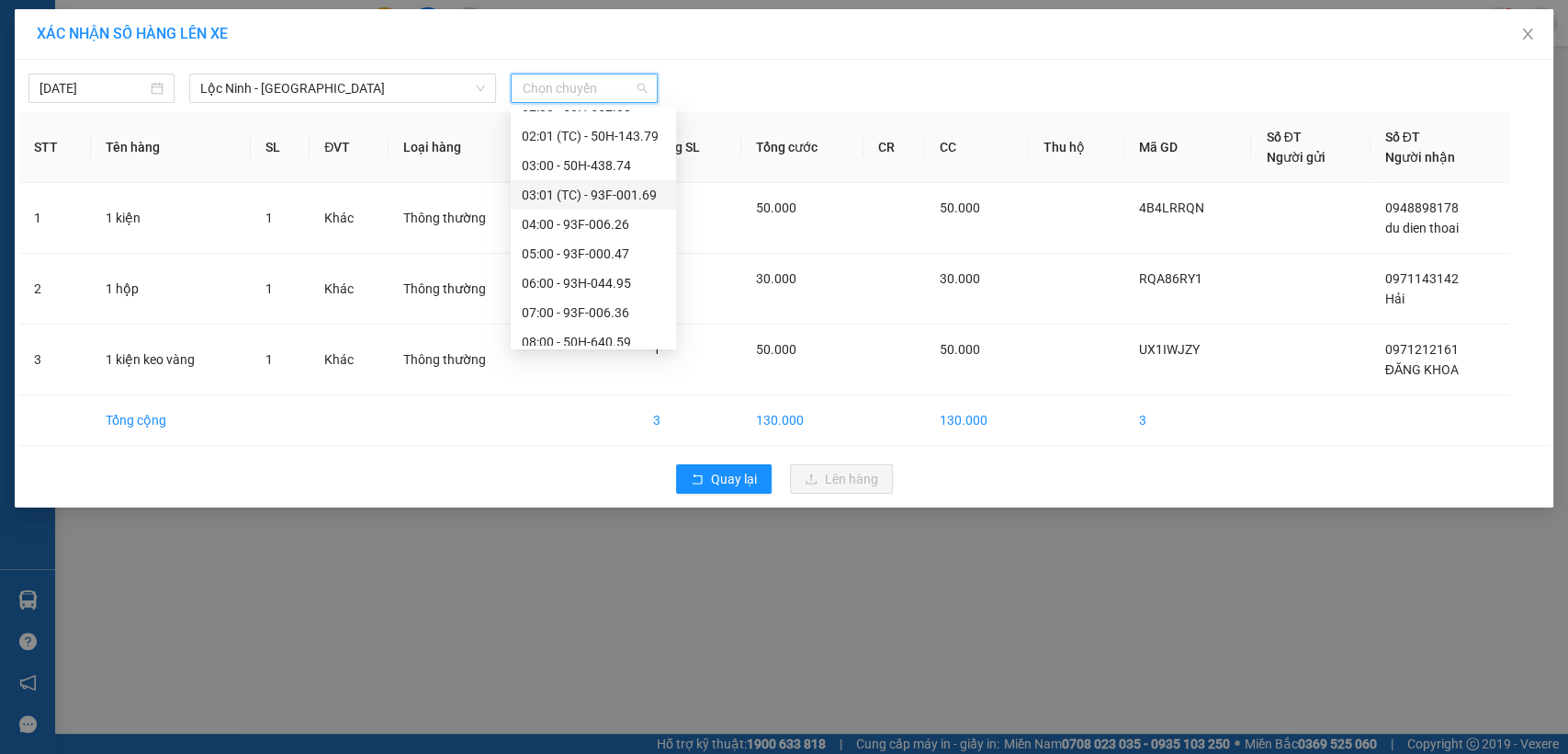
scroll to position [102, 0]
click at [566, 316] on div "09:00 - 93B-008.88" at bounding box center [593, 317] width 143 height 21
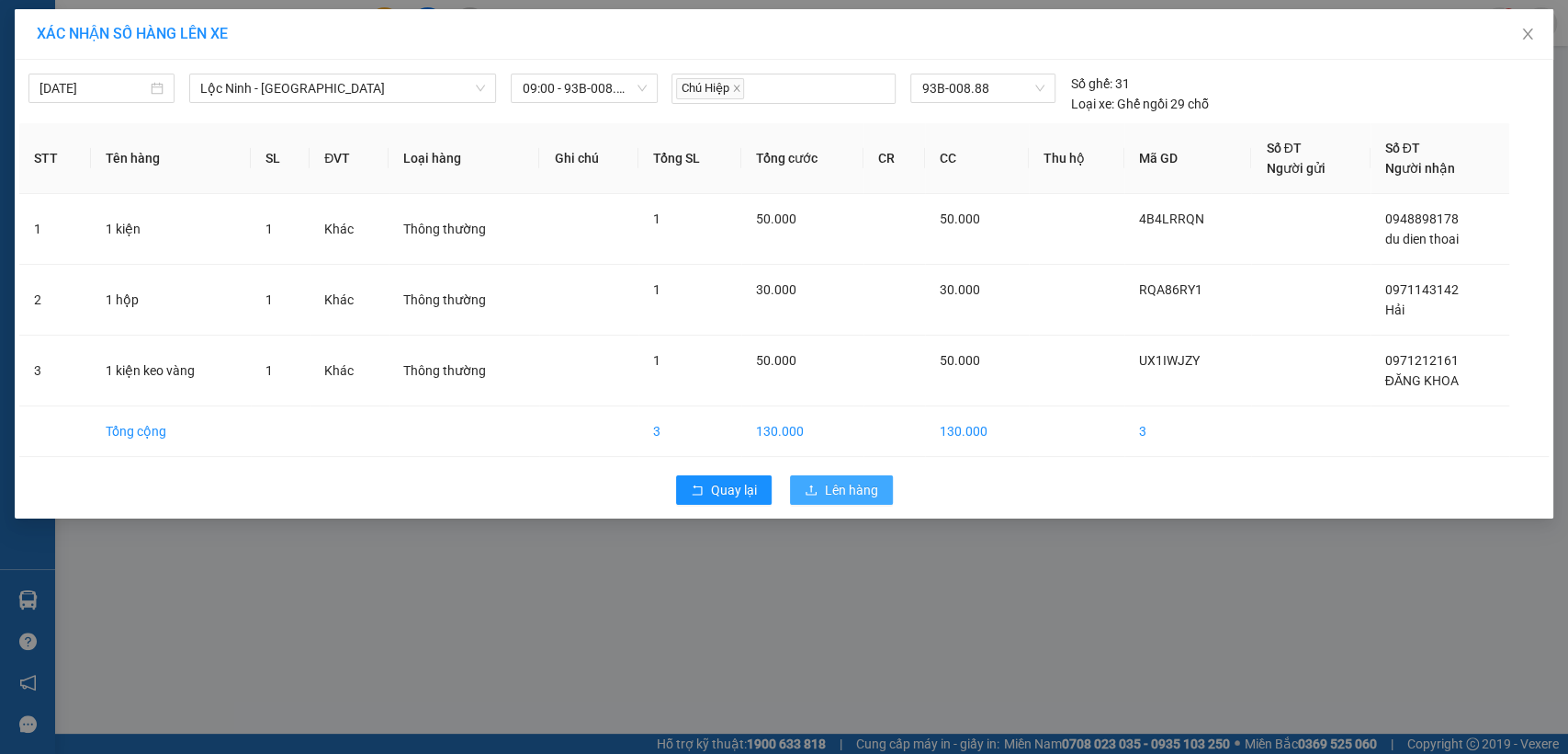
click at [852, 485] on span "Lên hàng" at bounding box center [851, 490] width 53 height 21
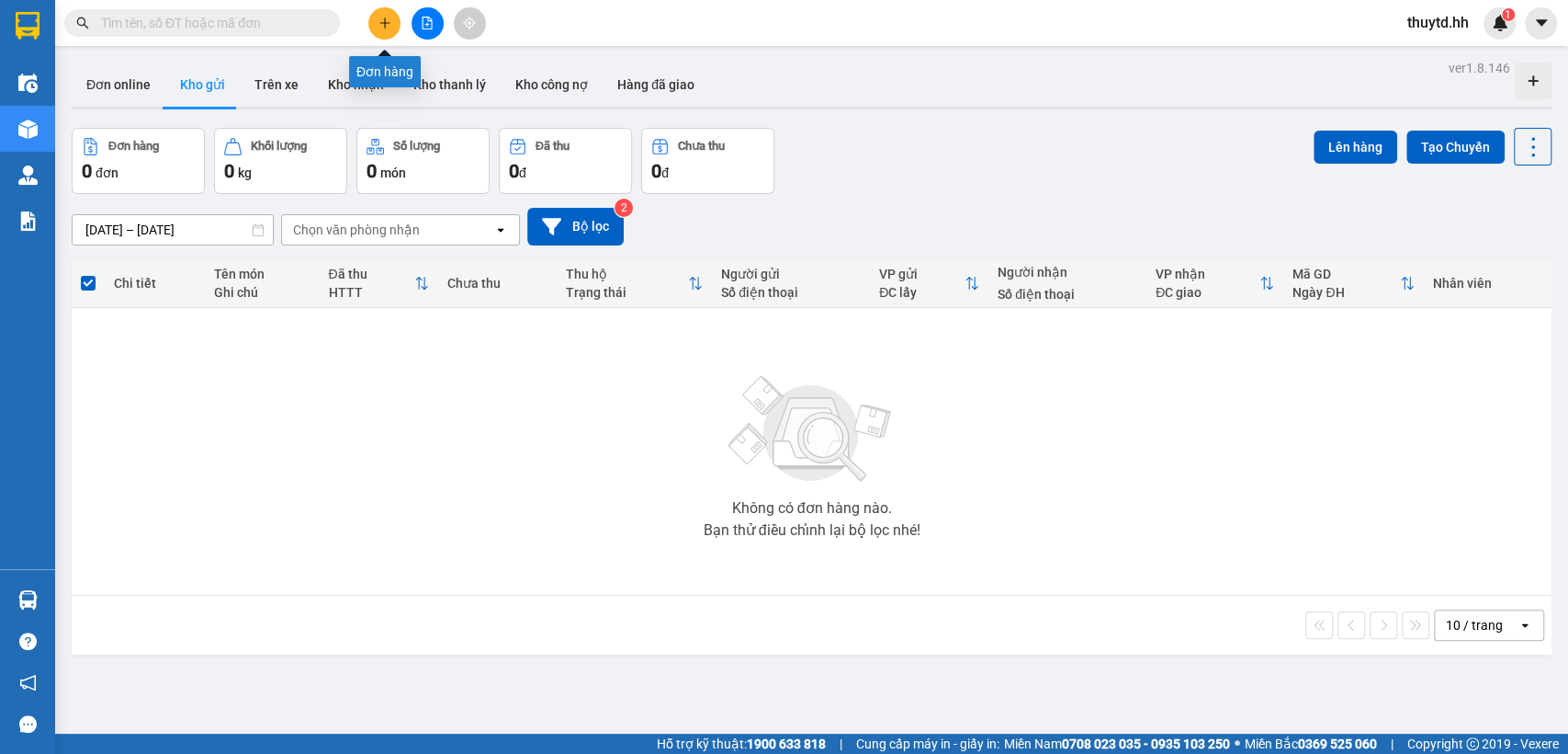
click at [382, 19] on icon "plus" at bounding box center [385, 23] width 13 height 13
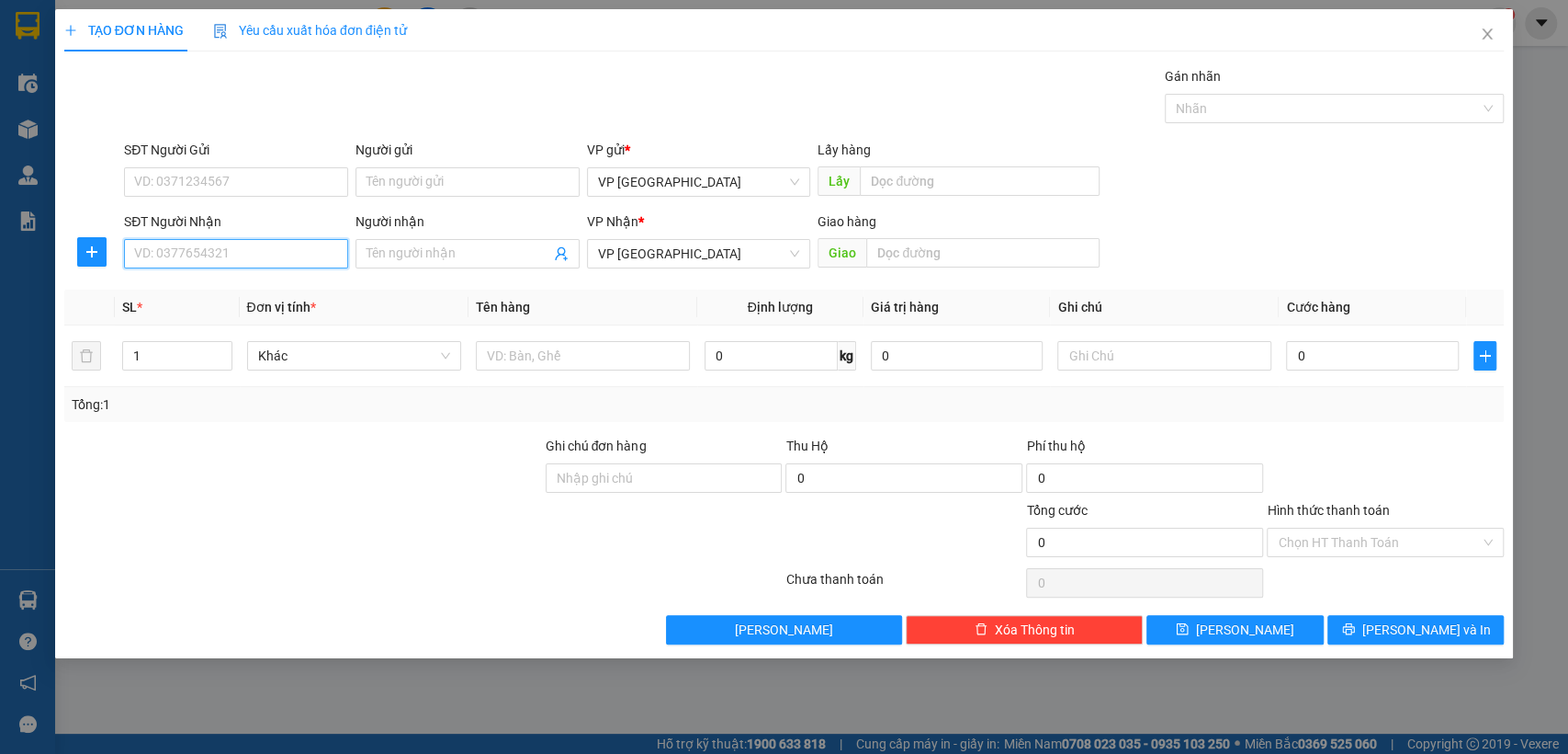
click at [286, 249] on input "SĐT Người Nhận" at bounding box center [236, 254] width 225 height 30
type input "0938299222"
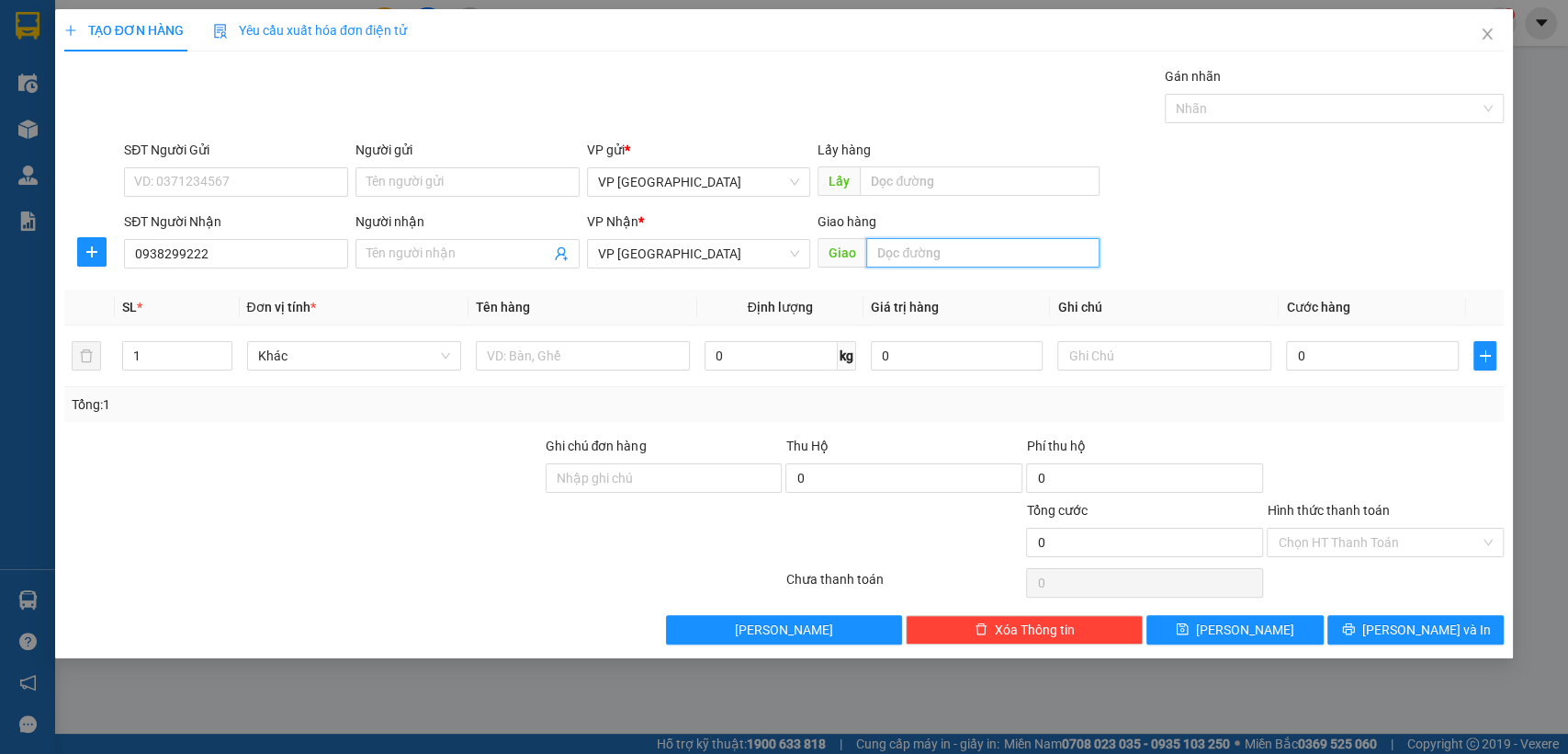
click at [928, 252] on input "text" at bounding box center [983, 253] width 233 height 30
type input "gò vâp"
click at [1364, 357] on input "0" at bounding box center [1371, 356] width 172 height 30
type input "4"
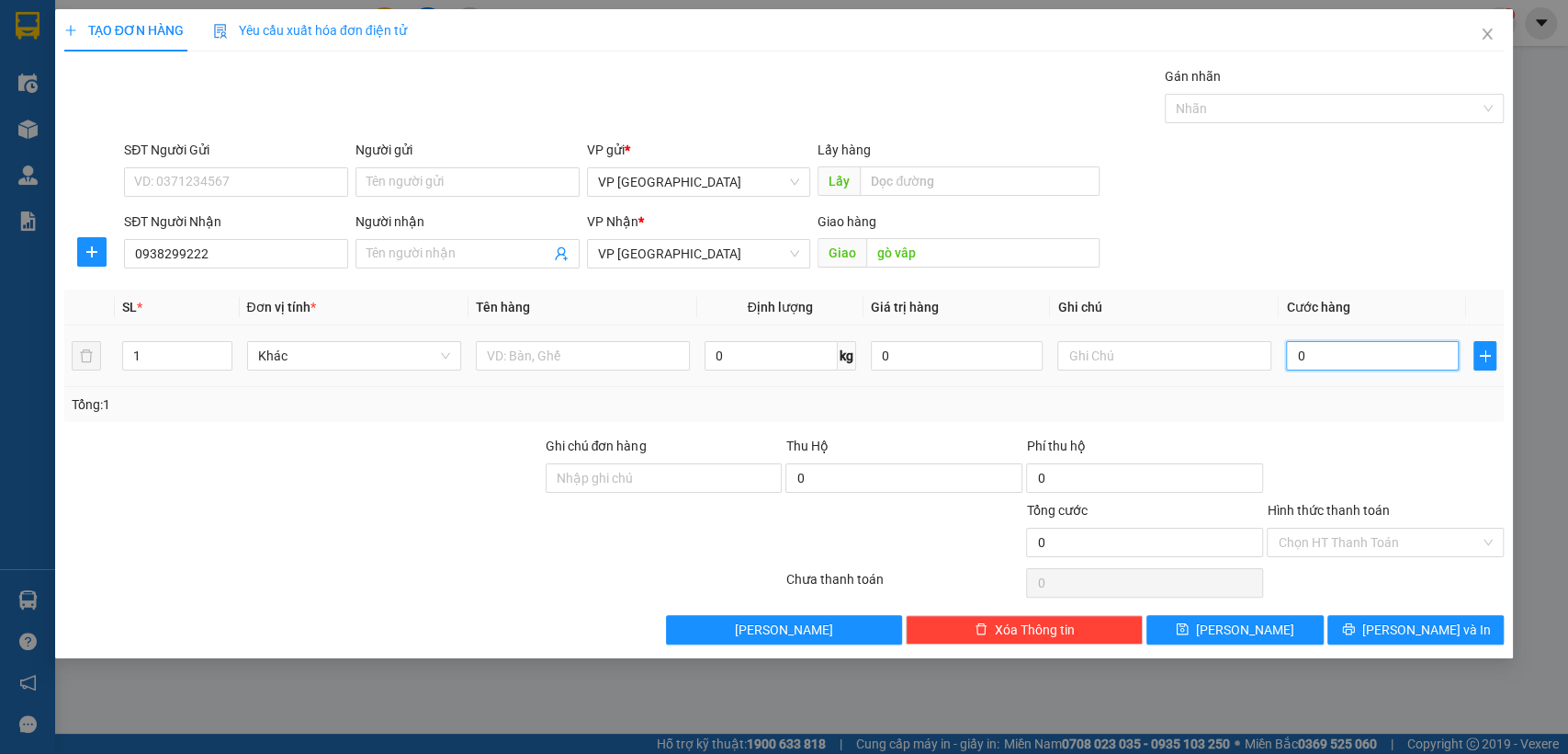
type input "4"
type input "40"
type input "400"
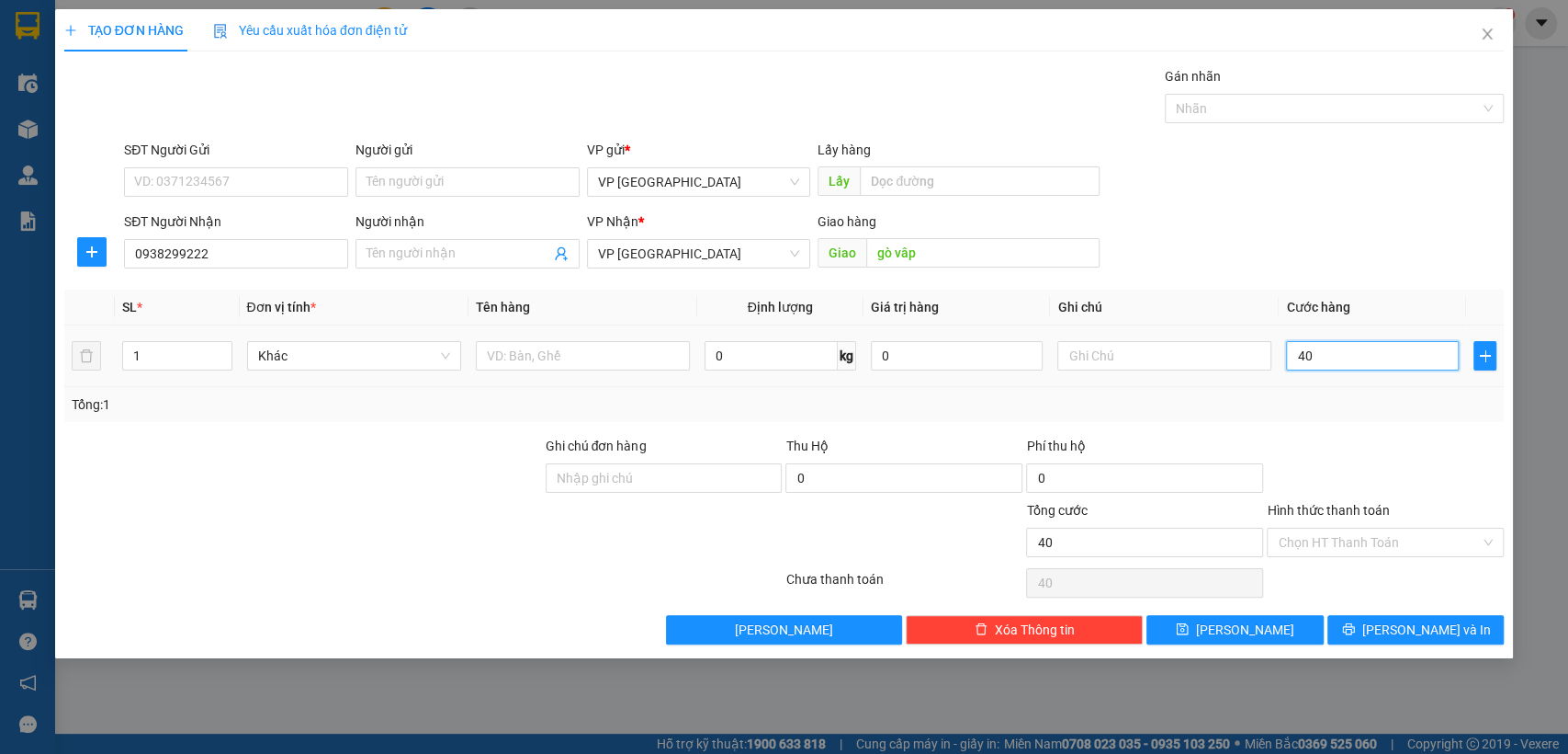
type input "400"
type input "4.000"
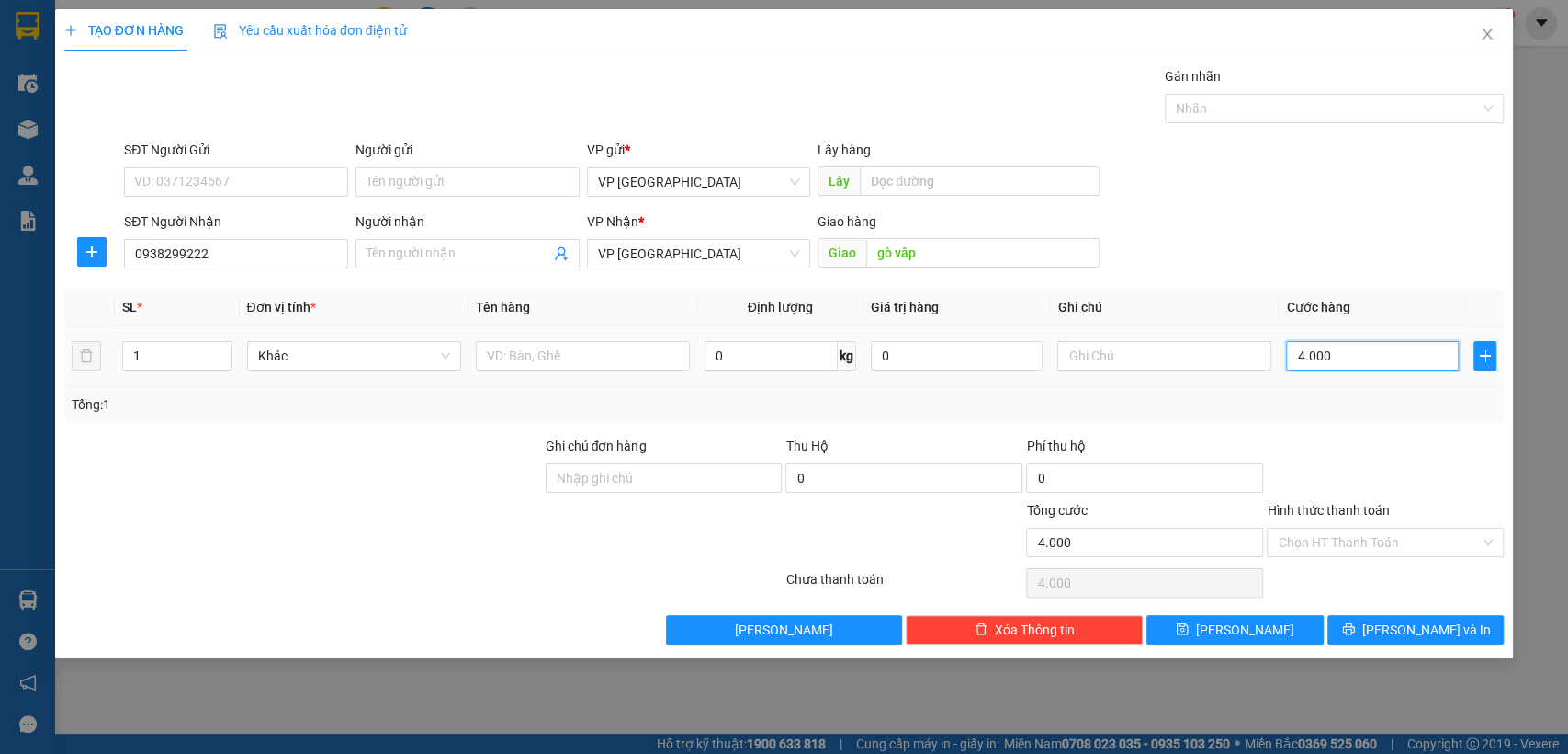
type input "40.000"
click at [1035, 264] on input "gò vâp" at bounding box center [983, 253] width 233 height 30
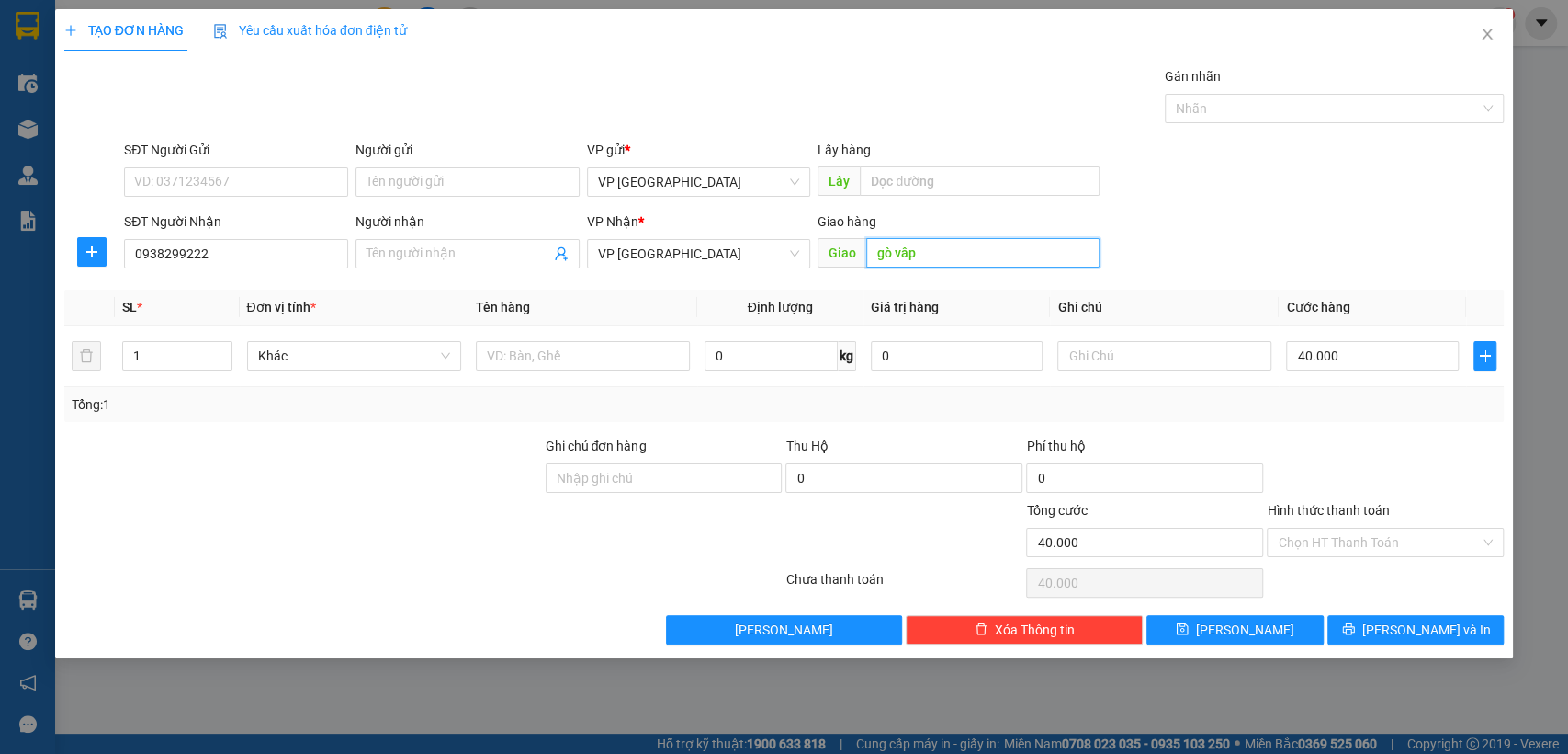
click at [1035, 264] on input "gò vâp" at bounding box center [983, 253] width 233 height 30
type input "gò vâp [croi]"
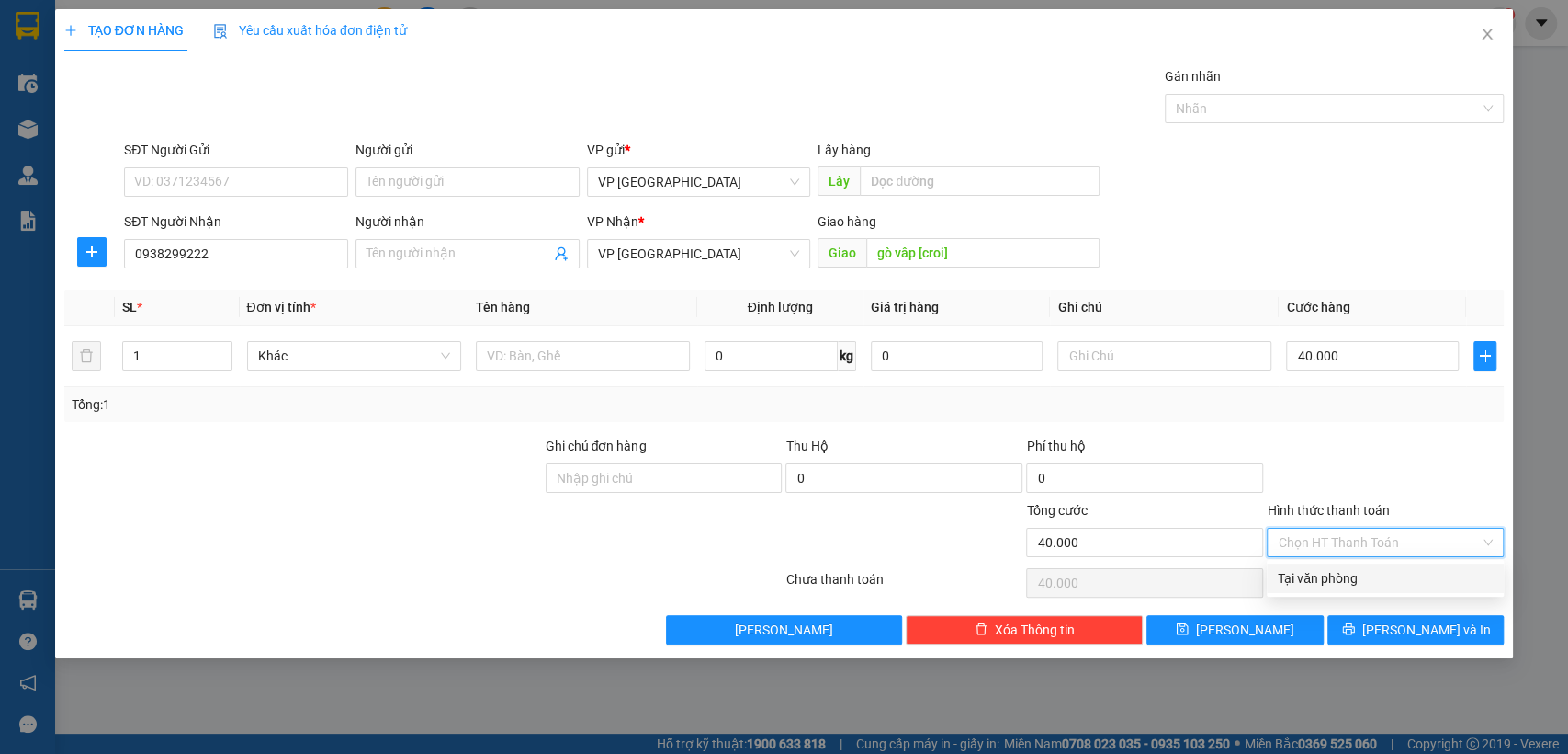
click at [1406, 532] on input "Hình thức thanh toán" at bounding box center [1379, 542] width 202 height 28
click at [1380, 575] on div "Tại văn phòng" at bounding box center [1385, 578] width 215 height 21
type input "0"
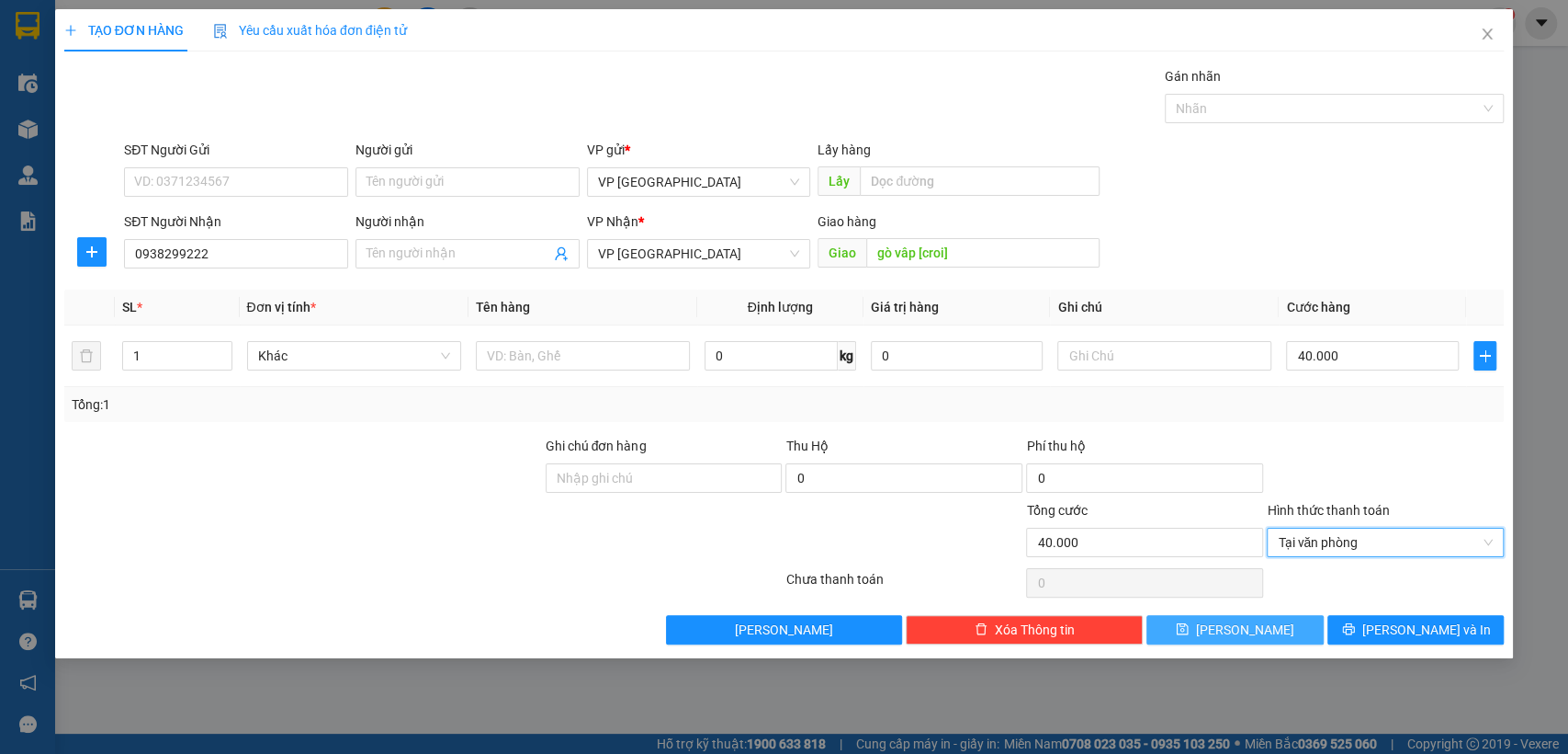
click at [1258, 634] on button "[PERSON_NAME]" at bounding box center [1234, 630] width 176 height 30
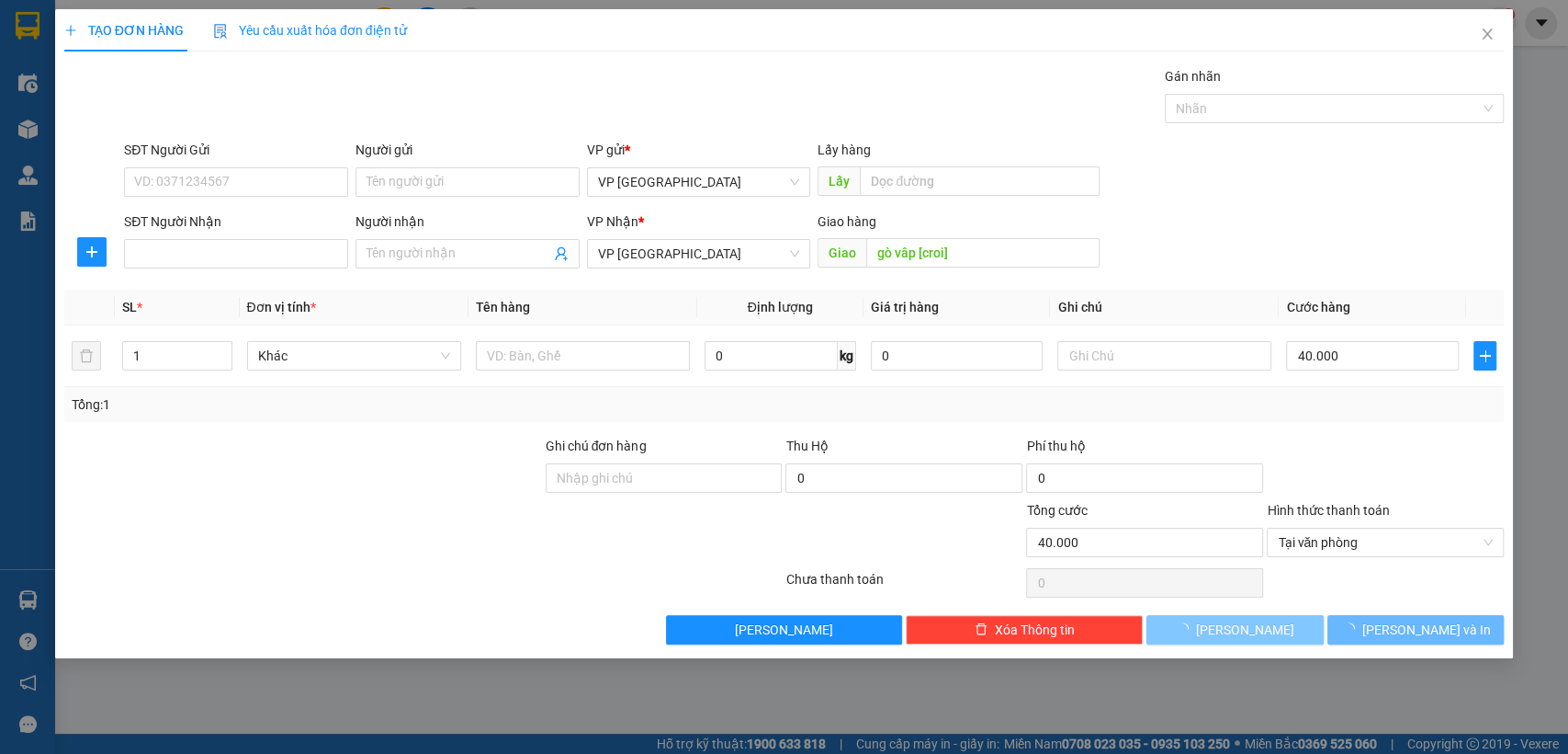
type input "0"
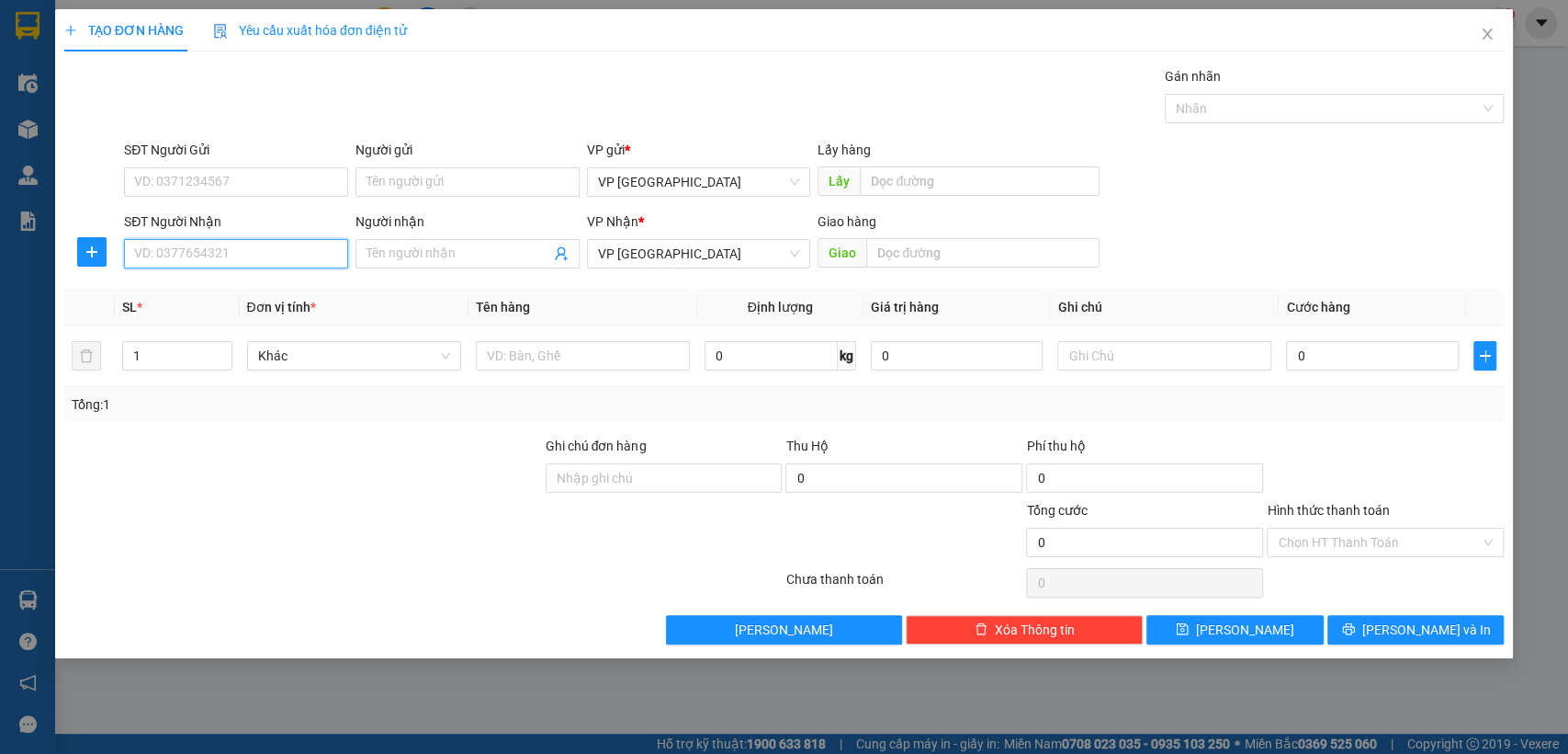
click at [298, 245] on input "SĐT Người Nhận" at bounding box center [236, 254] width 225 height 30
type input "0966006955"
click at [191, 295] on div "0966006955" at bounding box center [236, 291] width 202 height 21
type input "ccu hà dô q10 [croi]"
type input "2k giao tận noi [croi]"
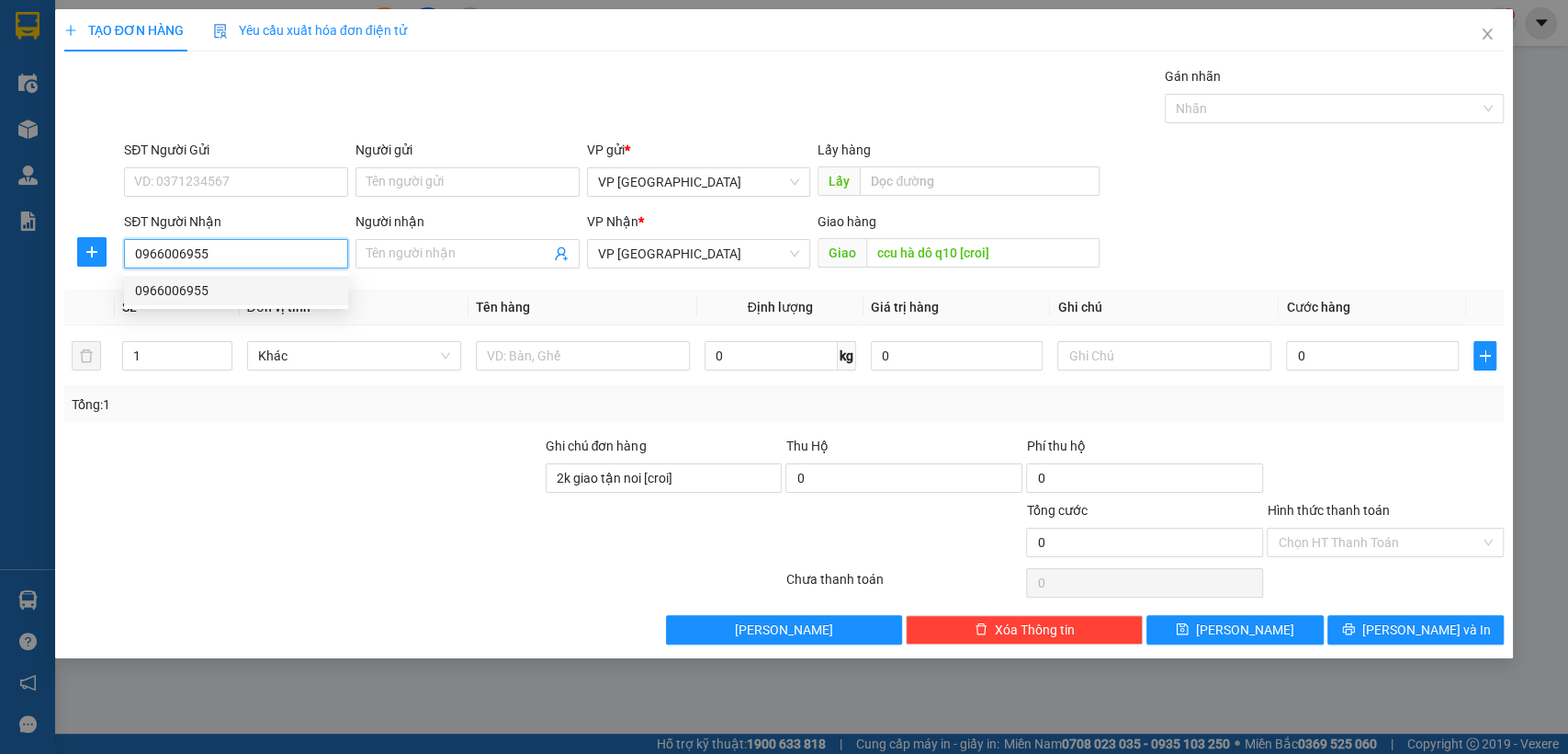
type input "100.000"
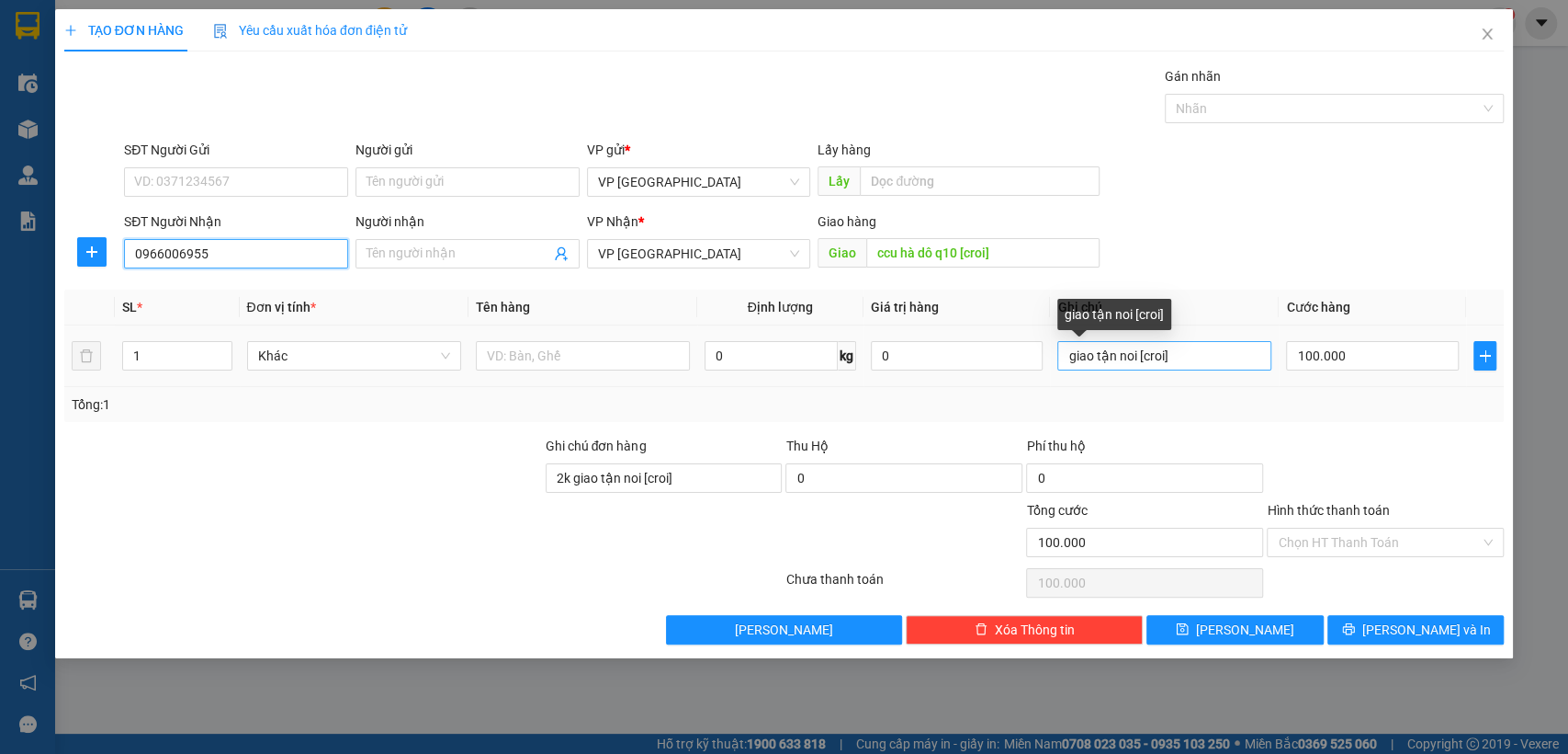
type input "0966006955"
click at [1213, 361] on input "giao tận noi [croi]" at bounding box center [1165, 356] width 214 height 30
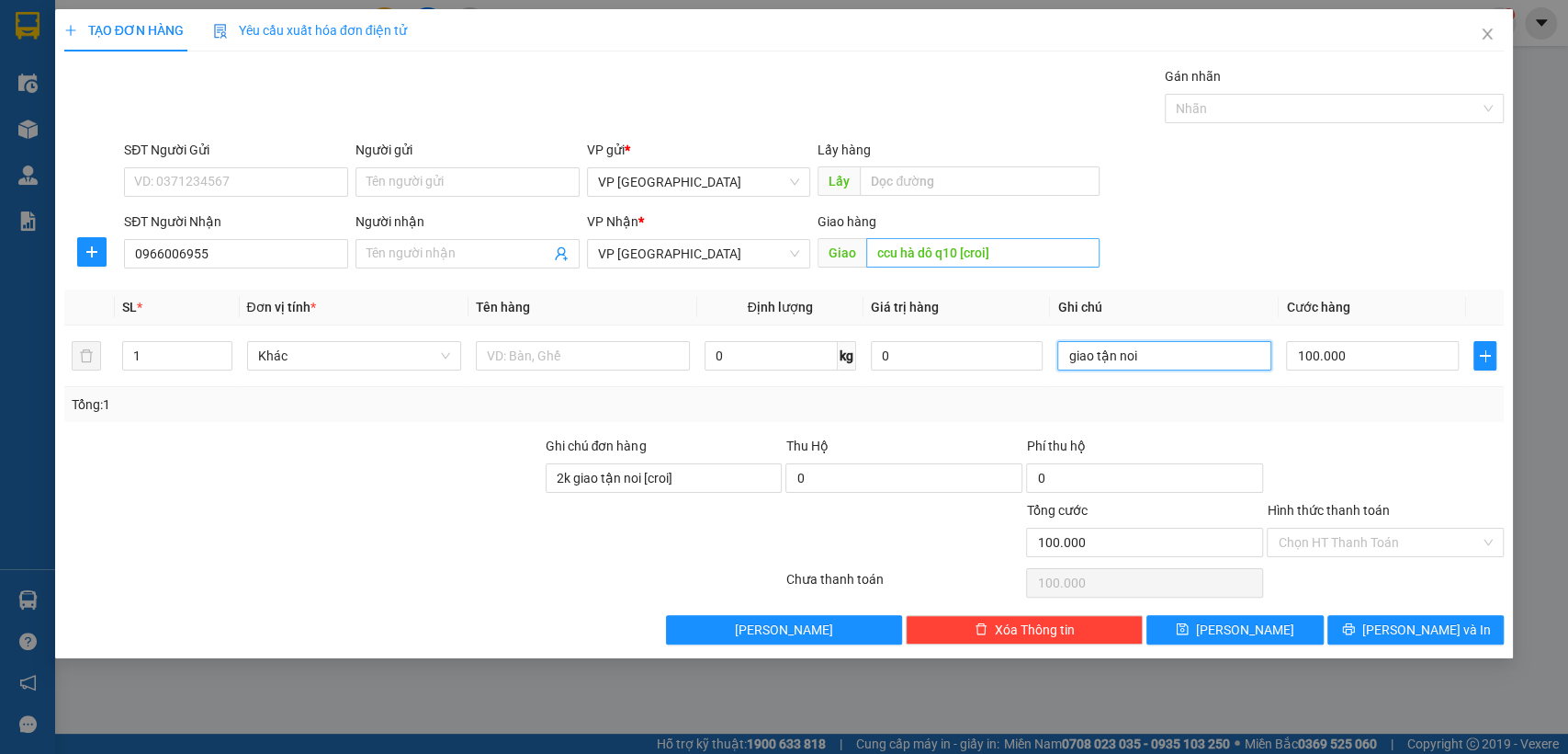
type input "giao tận noi"
click at [1073, 248] on input "ccu hà dô q10 [croi]" at bounding box center [983, 253] width 233 height 30
type input "ccu hà dô q10"
click at [1390, 351] on input "100.000" at bounding box center [1371, 356] width 172 height 30
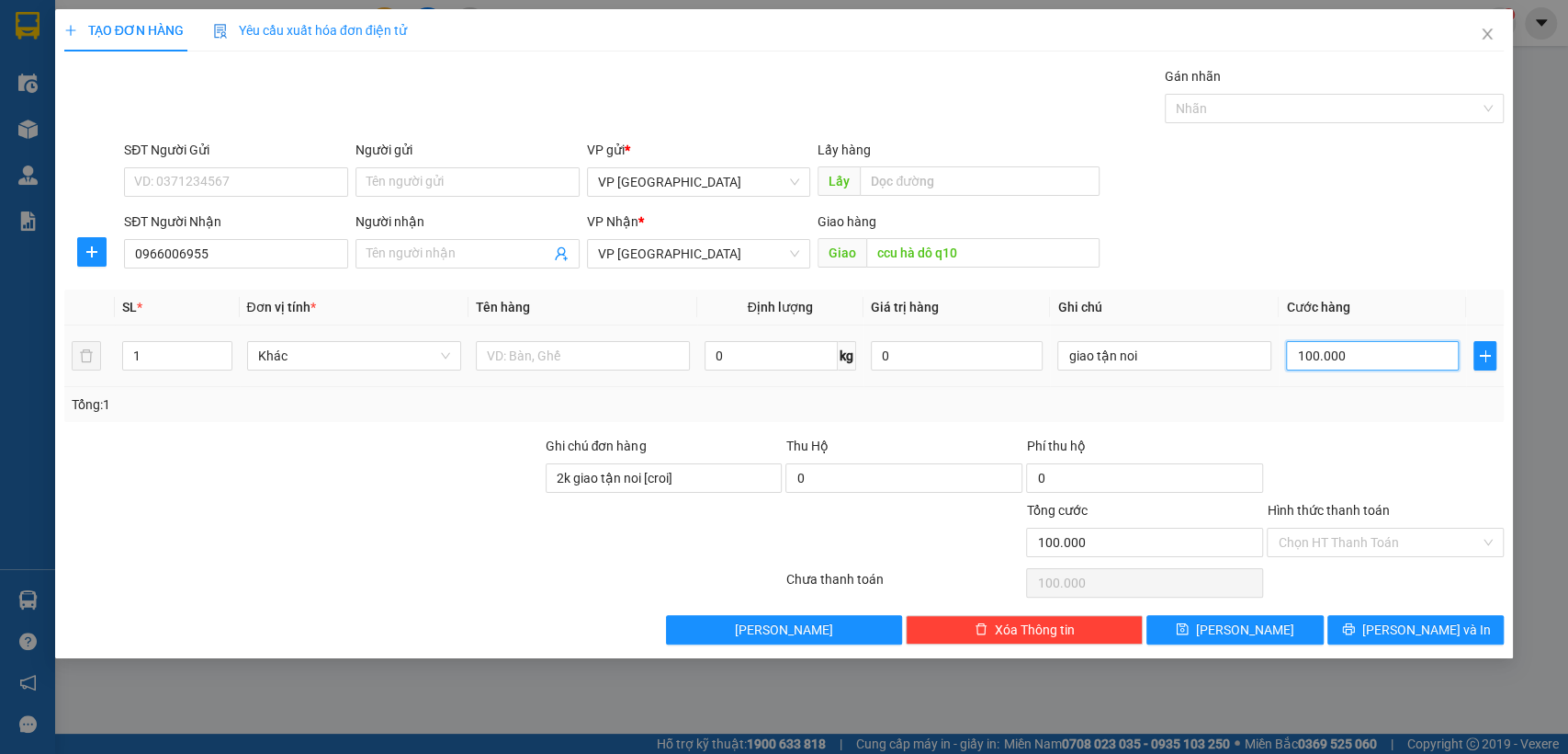
type input "3"
type input "30"
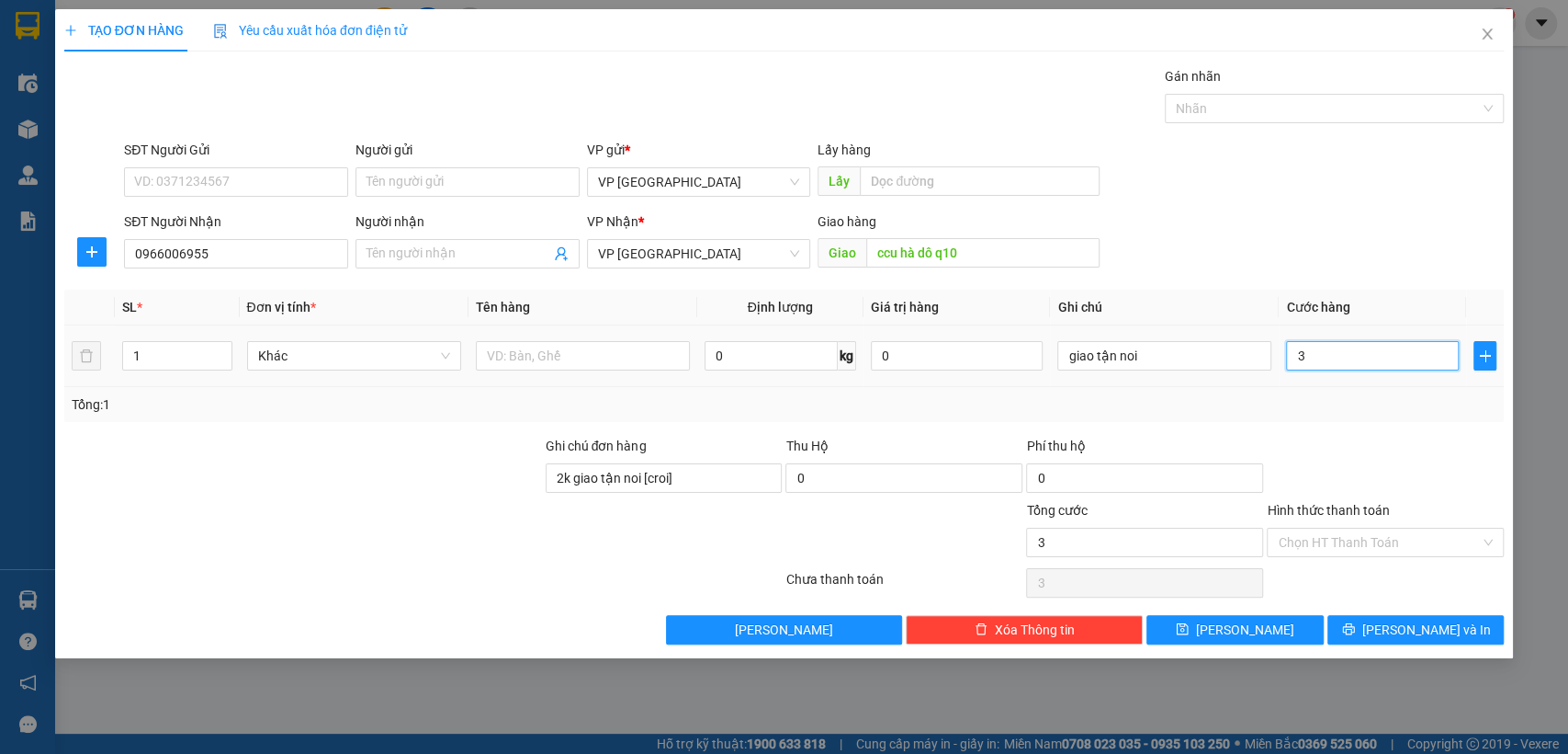
type input "30"
type input "300"
type input "3.000"
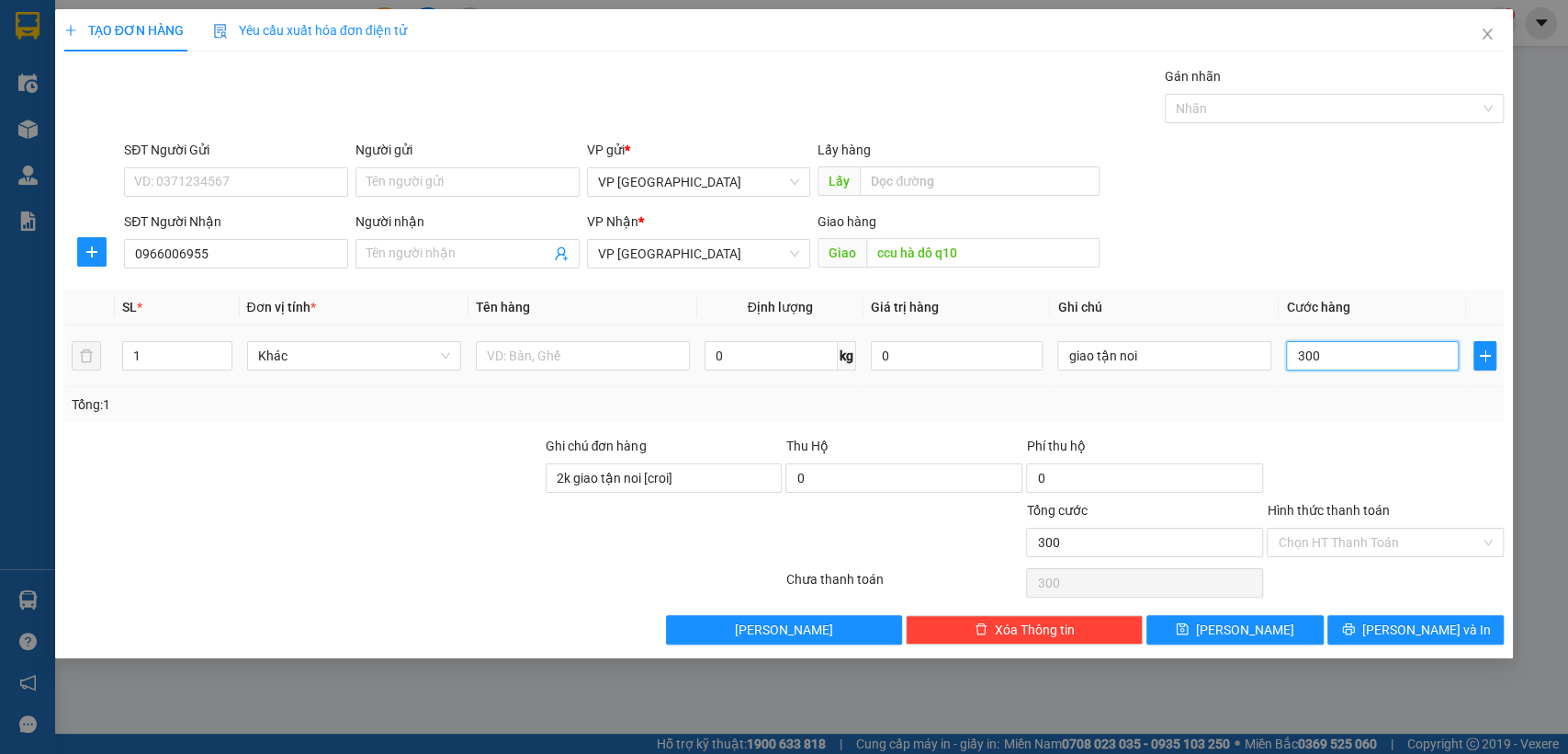
type input "3.000"
type input "30.000"
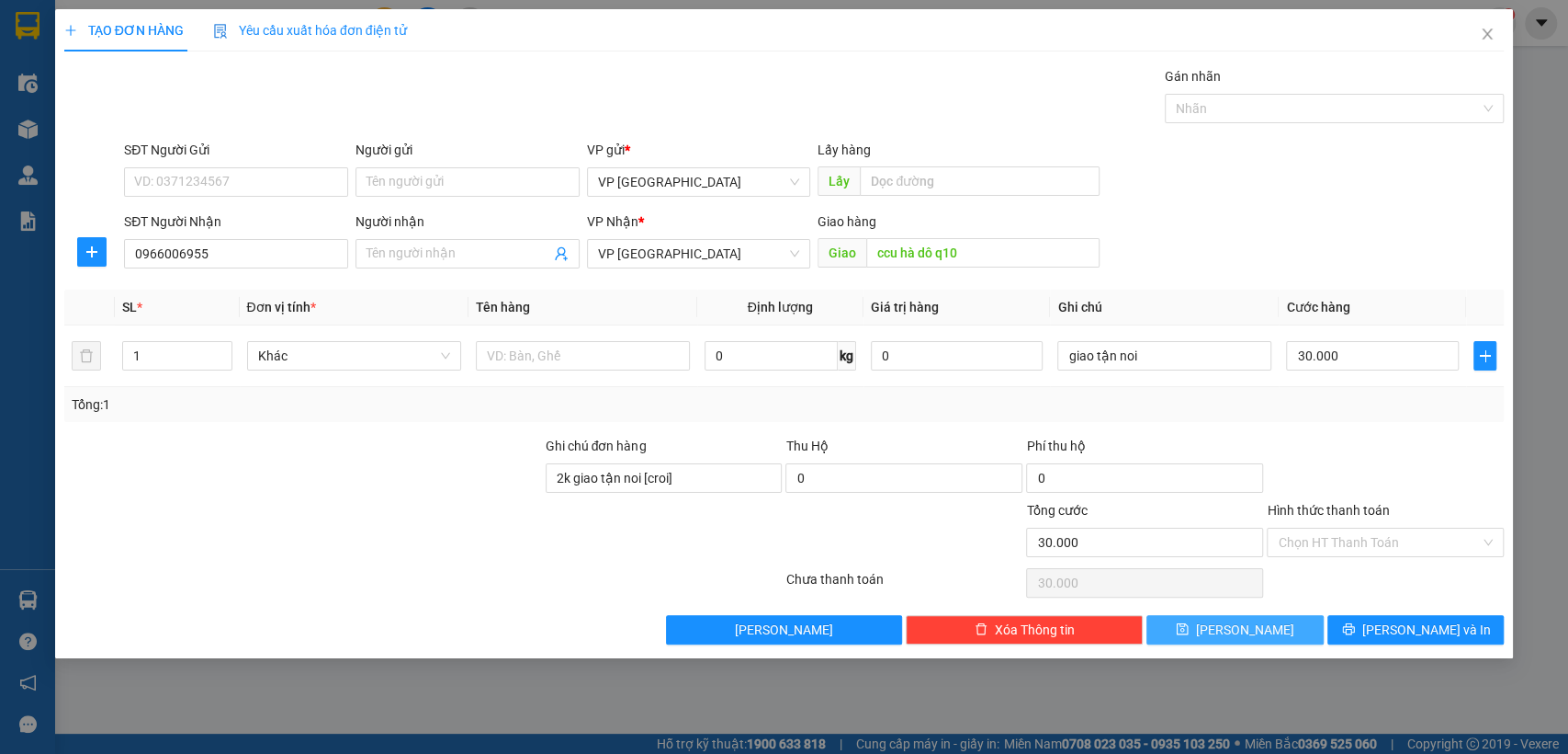
click at [1275, 636] on button "[PERSON_NAME]" at bounding box center [1234, 630] width 176 height 30
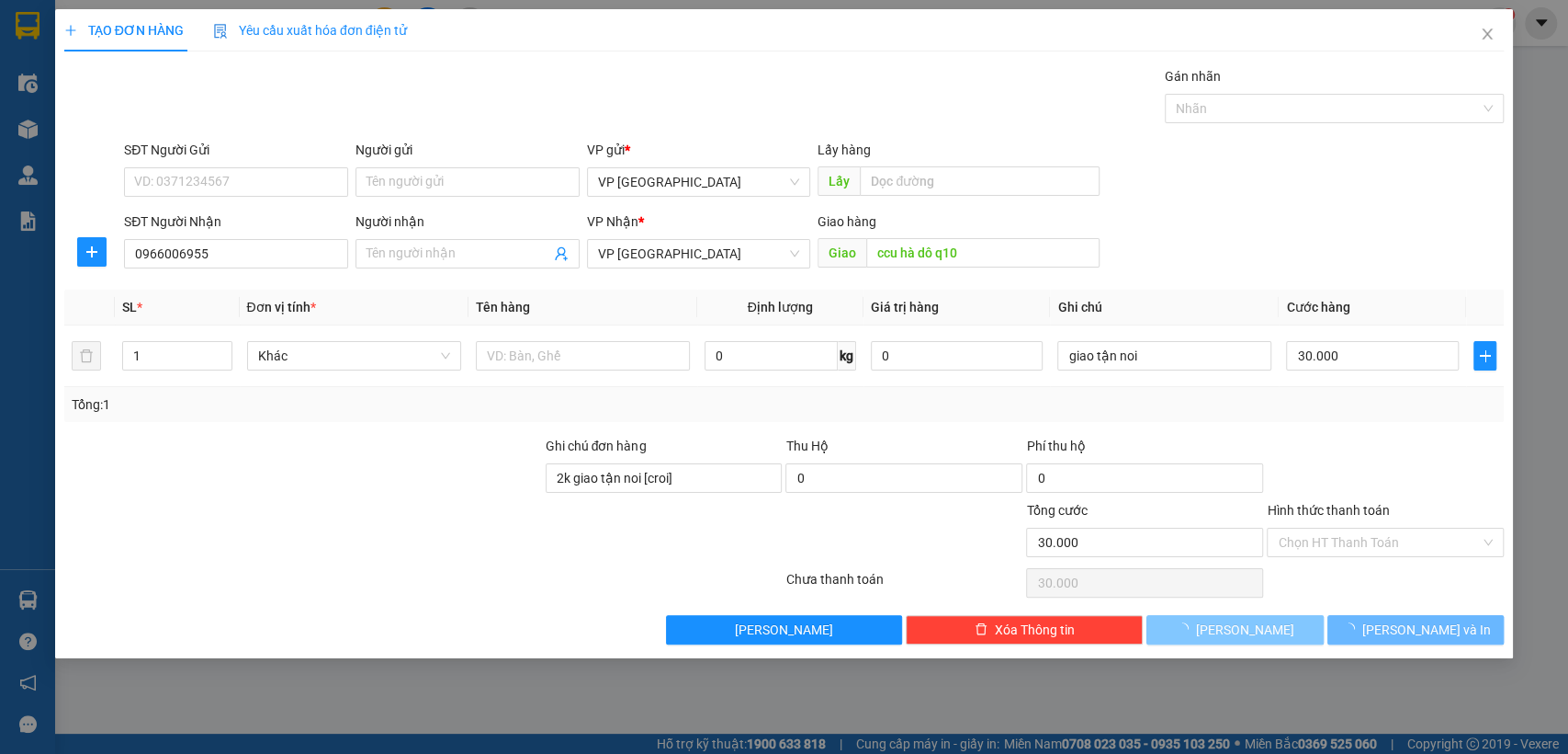
type input "0"
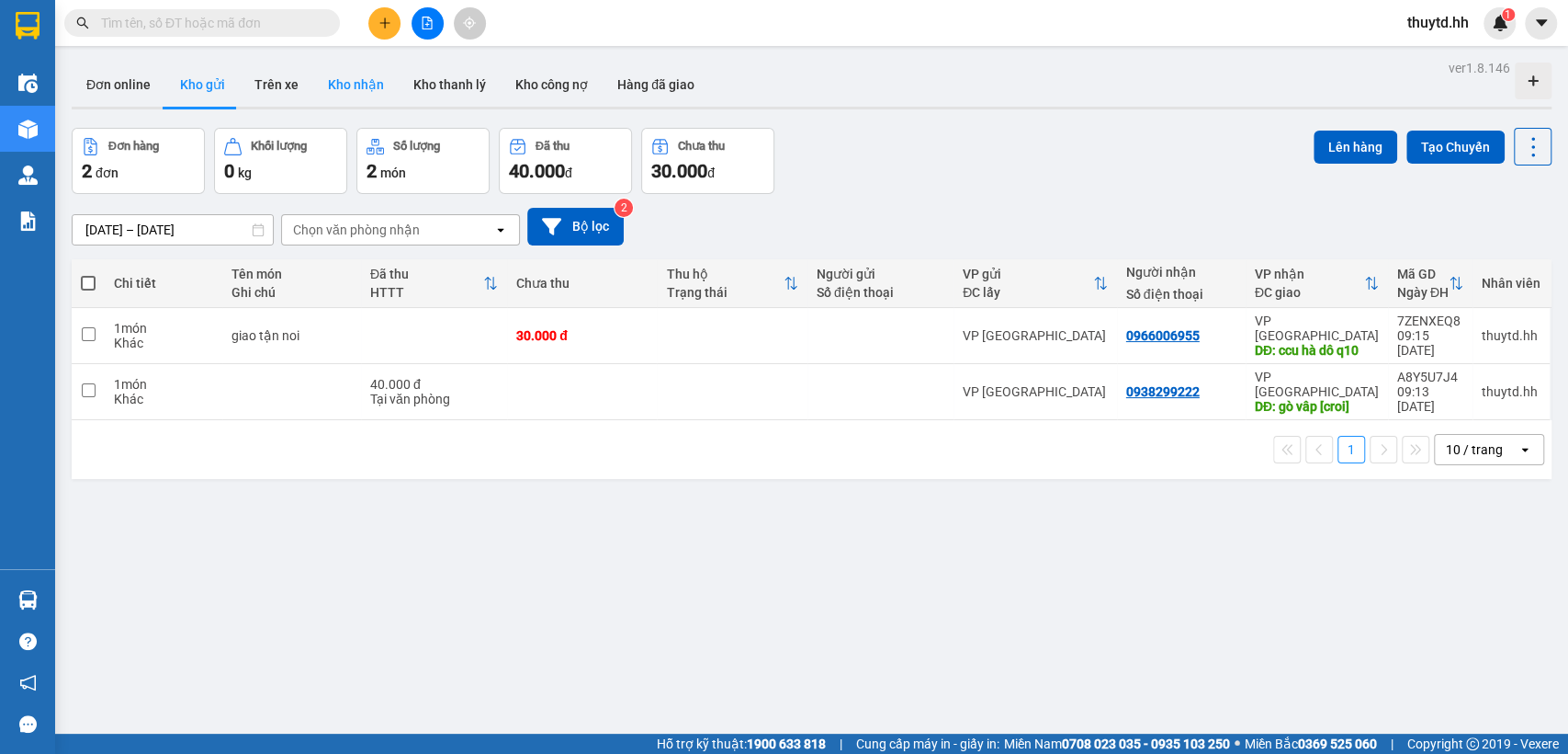
click at [349, 86] on button "Kho nhận" at bounding box center [356, 84] width 86 height 44
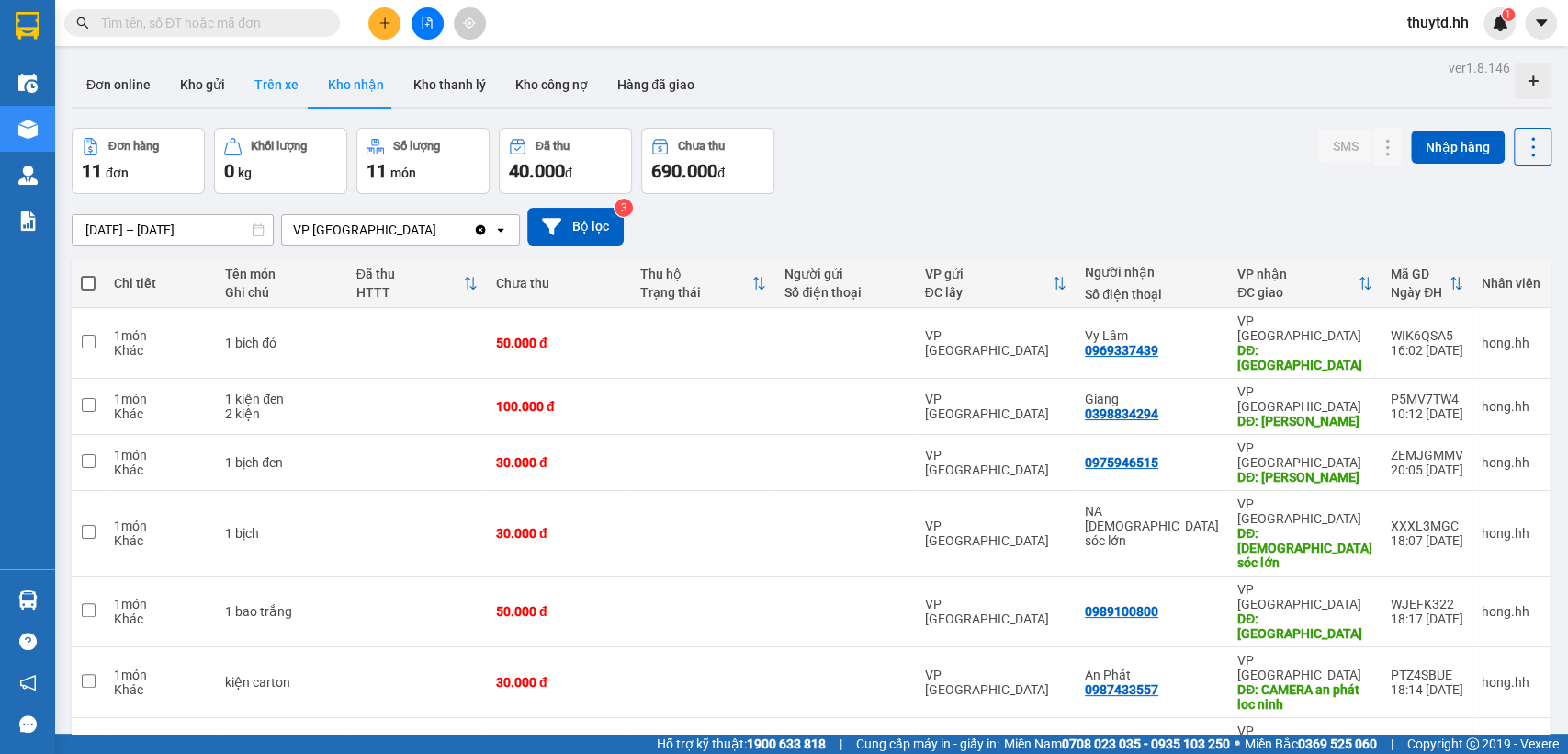
click at [269, 88] on button "Trên xe" at bounding box center [276, 84] width 74 height 44
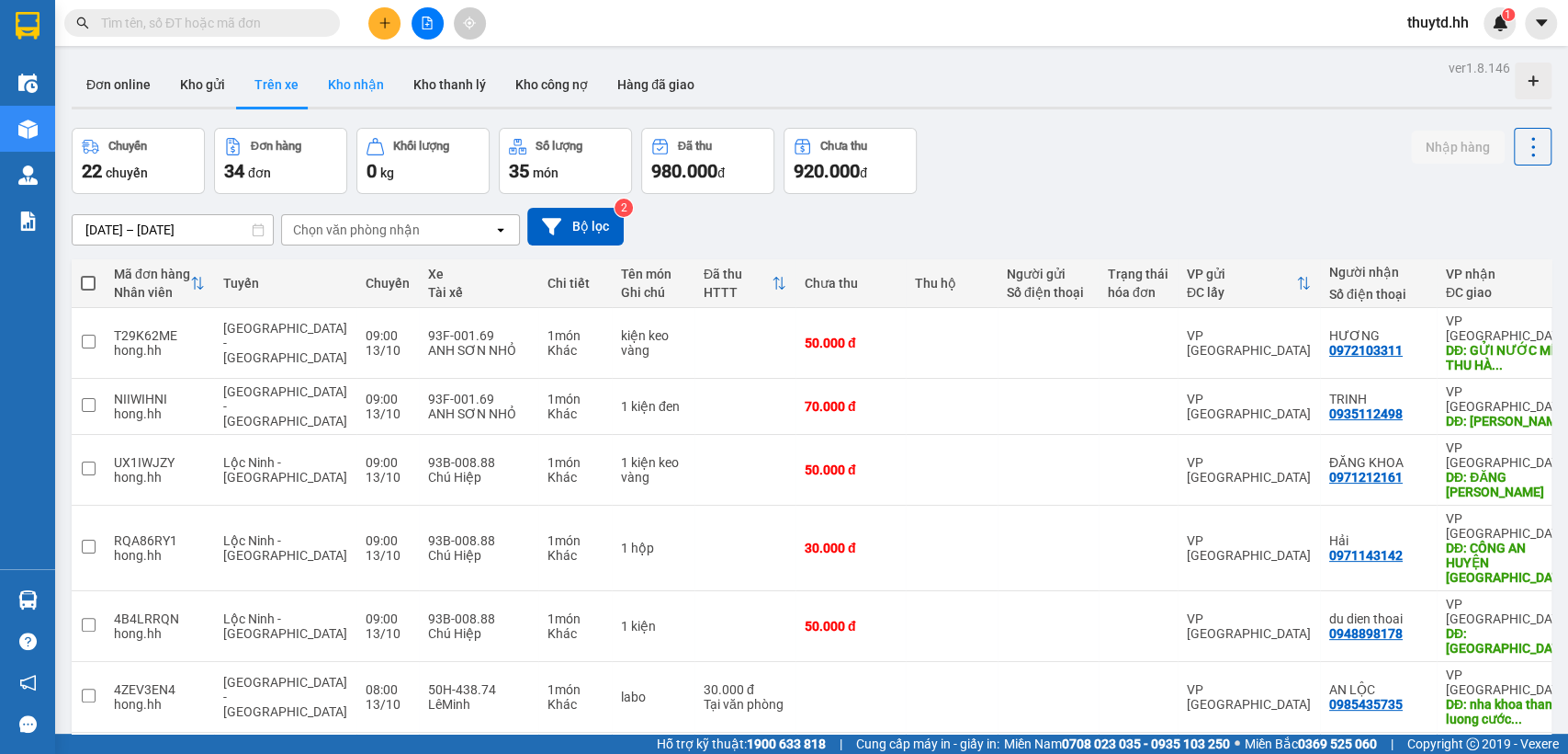
click at [361, 91] on button "Kho nhận" at bounding box center [356, 84] width 86 height 44
